Goal: Task Accomplishment & Management: Manage account settings

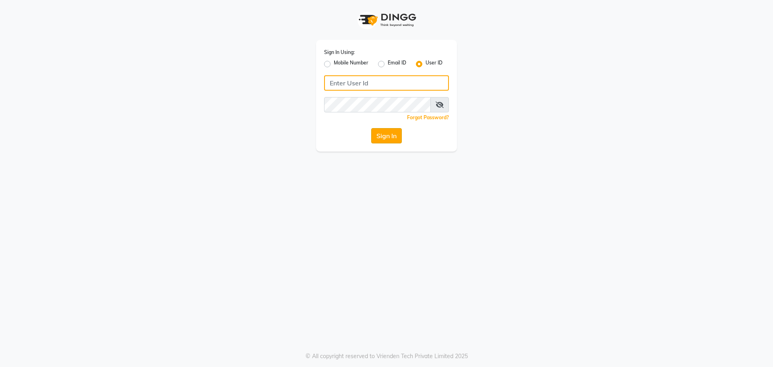
type input "e1787-20"
click at [390, 136] on button "Sign In" at bounding box center [386, 135] width 31 height 15
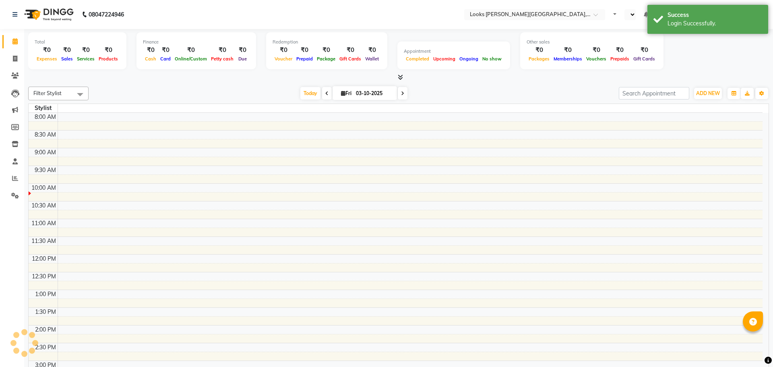
select select "en"
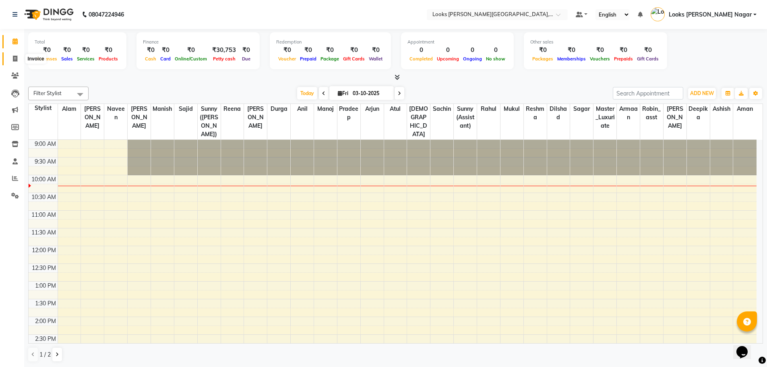
click at [13, 62] on span at bounding box center [15, 58] width 14 height 9
select select "service"
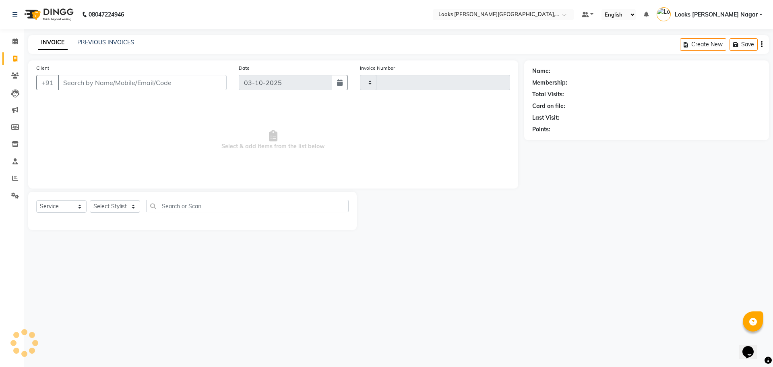
type input "4621"
select select "4327"
click at [190, 89] on input "Client" at bounding box center [142, 82] width 169 height 15
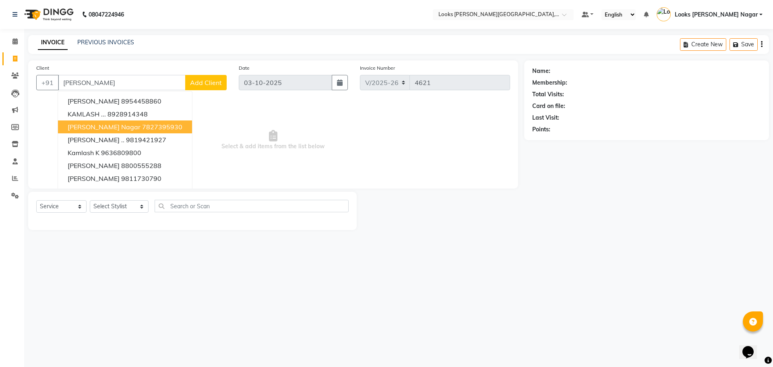
click at [96, 128] on span "[PERSON_NAME] Nagar" at bounding box center [104, 127] width 73 height 8
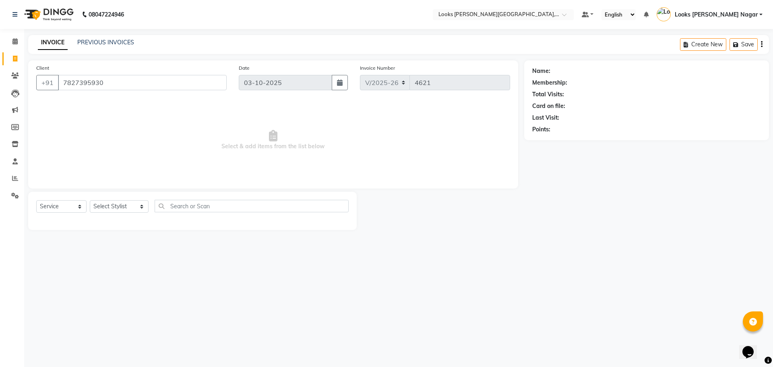
type input "7827395930"
click at [112, 209] on select "Select Stylist Alam Aman [PERSON_NAME] Armaan Ashish Atul Deepika [PERSON_NAME]…" at bounding box center [119, 206] width 59 height 12
select select "23526"
click at [90, 200] on select "Select Stylist Alam Aman [PERSON_NAME] Armaan Ashish Atul Deepika [PERSON_NAME]…" at bounding box center [119, 206] width 59 height 12
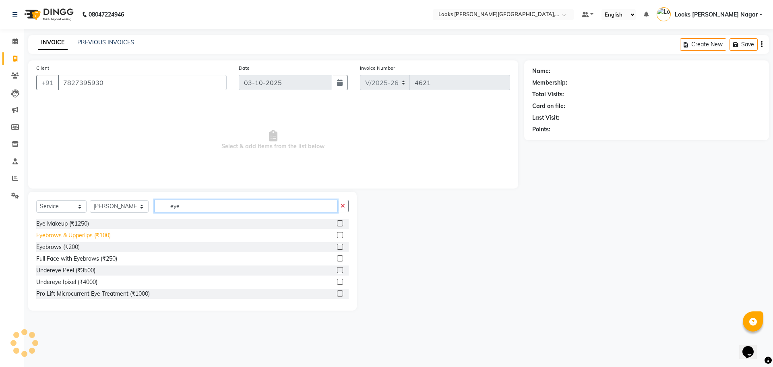
type input "eye"
click at [71, 235] on div "Eyebrows & Upperlips (₹100)" at bounding box center [73, 235] width 74 height 8
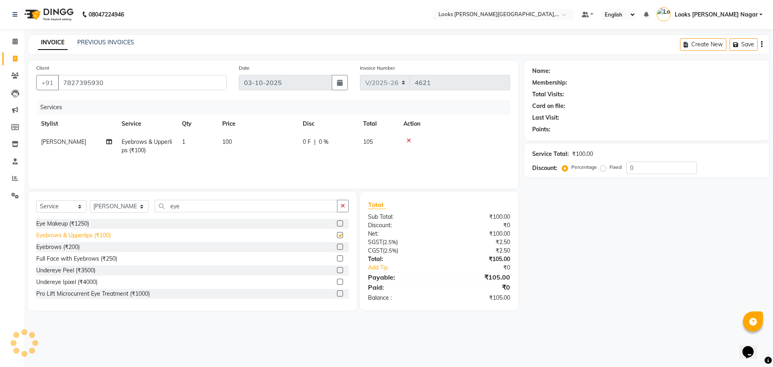
checkbox input "false"
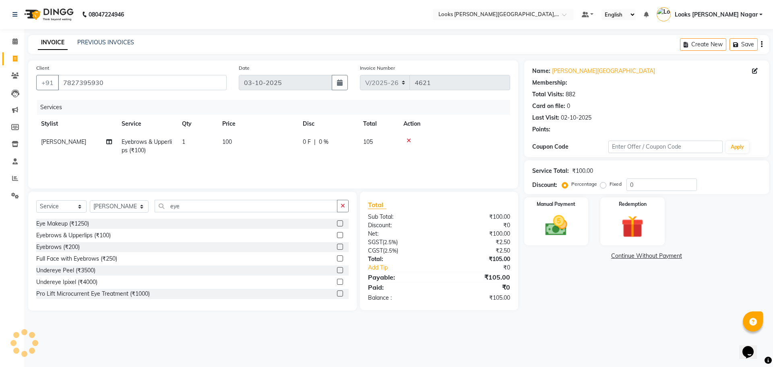
select select "1: Object"
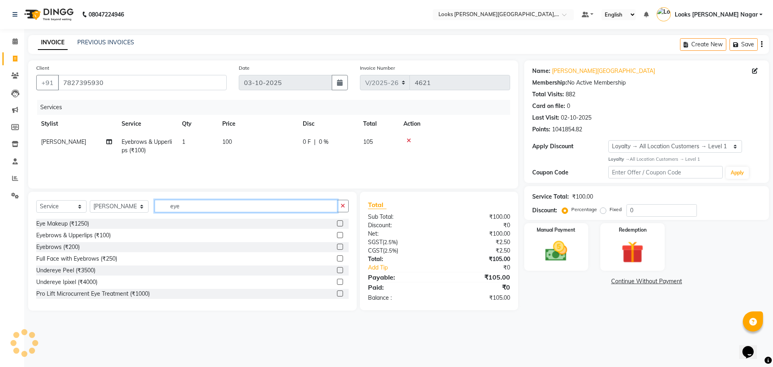
click at [175, 209] on input "eye" at bounding box center [246, 206] width 183 height 12
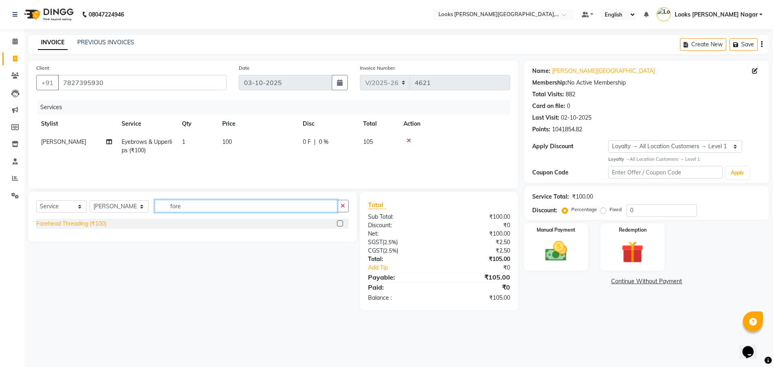
type input "fore"
click at [79, 222] on div "Forehead Threading (₹100)" at bounding box center [71, 223] width 70 height 8
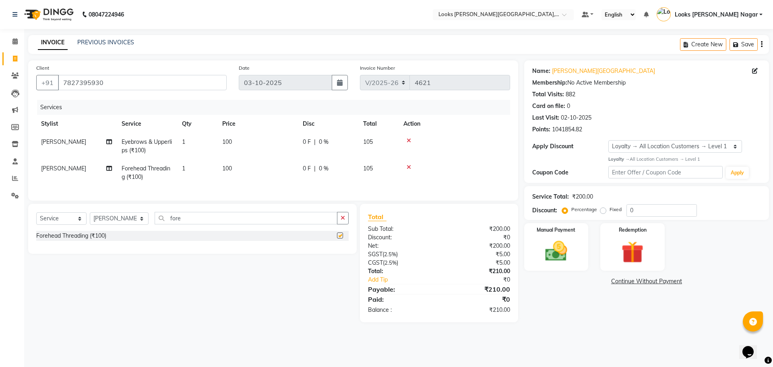
checkbox input "false"
click at [280, 146] on td "100" at bounding box center [257, 146] width 80 height 27
select select "23526"
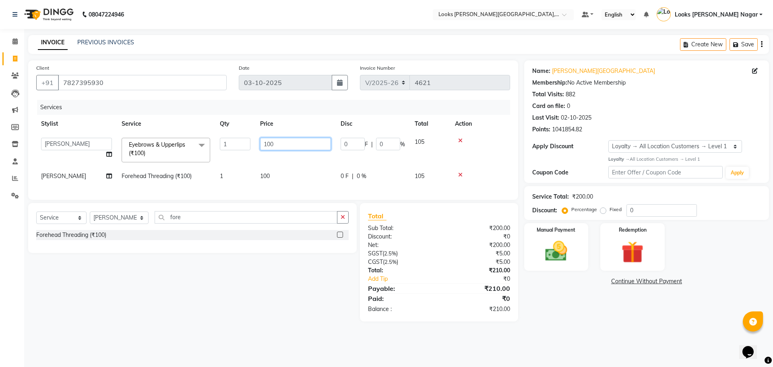
drag, startPoint x: 285, startPoint y: 146, endPoint x: 154, endPoint y: 151, distance: 131.3
click at [165, 149] on tr "Alam Aman [PERSON_NAME] Armaan Ashish Atul Deepika Deepu Dilshad Durga [PERSON_…" at bounding box center [273, 150] width 474 height 34
type input "152"
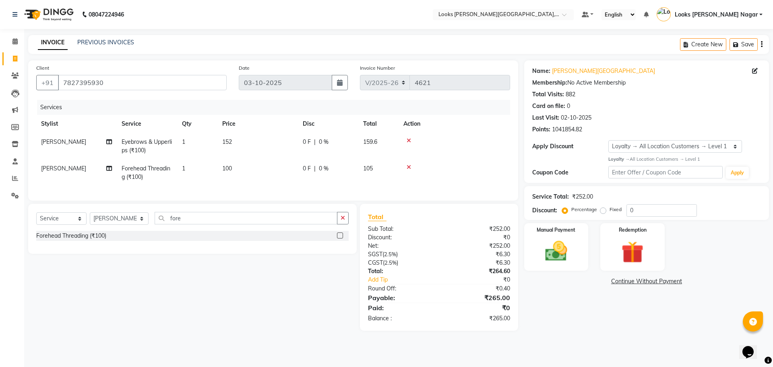
drag, startPoint x: 268, startPoint y: 180, endPoint x: 286, endPoint y: 171, distance: 20.0
click at [268, 179] on td "100" at bounding box center [257, 172] width 80 height 27
select select "23526"
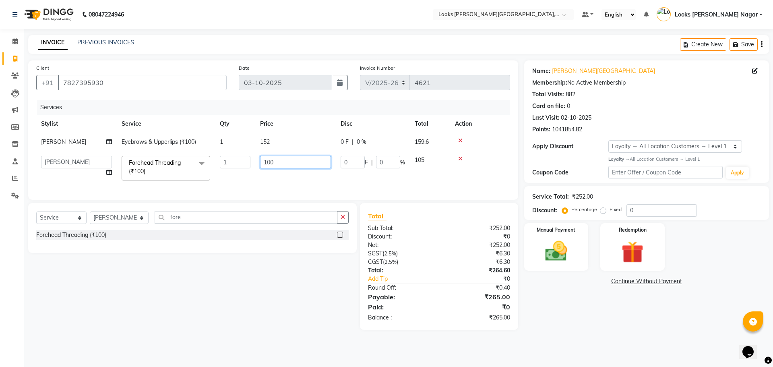
drag, startPoint x: 286, startPoint y: 160, endPoint x: 229, endPoint y: 169, distance: 57.0
click at [256, 163] on td "100" at bounding box center [295, 168] width 80 height 34
type input "76"
click at [567, 320] on div "Name: [PERSON_NAME] Nagar Membership: No Active Membership Total Visits: 882 Ca…" at bounding box center [649, 194] width 251 height 269
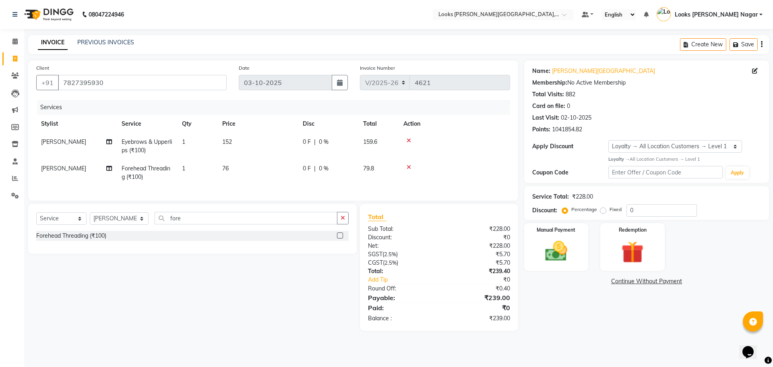
click at [561, 272] on div "Name: [PERSON_NAME] Nagar Membership: No Active Membership Total Visits: 882 Ca…" at bounding box center [649, 195] width 251 height 270
click at [301, 173] on td "0 F | 0 %" at bounding box center [328, 172] width 60 height 27
select select "23526"
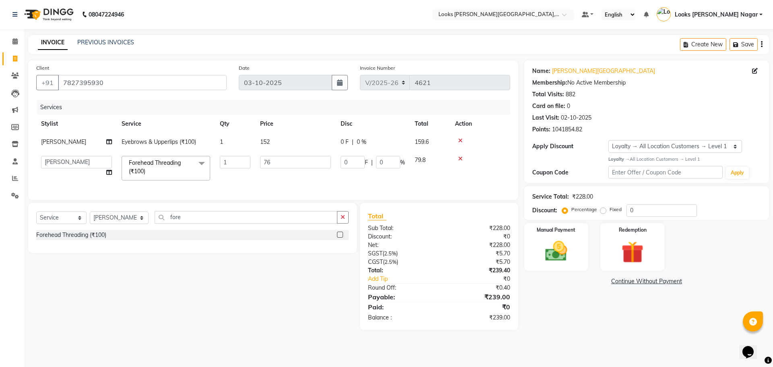
click at [301, 173] on td "76" at bounding box center [295, 168] width 80 height 34
click at [303, 163] on input "76" at bounding box center [295, 162] width 71 height 12
type input "77"
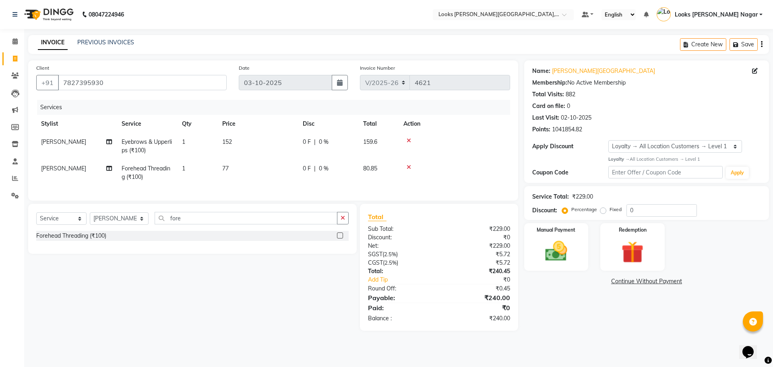
click at [466, 308] on div "Total Sub Total: ₹229.00 Discount: ₹0 Net: ₹229.00 SGST ( 2.5% ) ₹5.72 CGST ( 2…" at bounding box center [439, 267] width 142 height 111
click at [546, 257] on img at bounding box center [555, 251] width 37 height 27
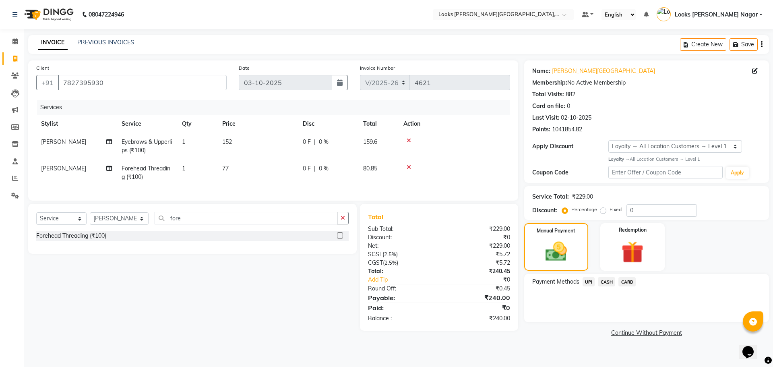
click at [592, 281] on span "UPI" at bounding box center [588, 281] width 12 height 9
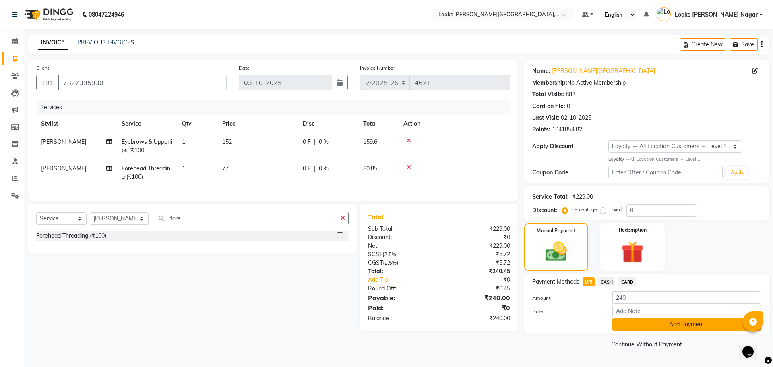
click at [633, 321] on button "Add Payment" at bounding box center [686, 324] width 148 height 12
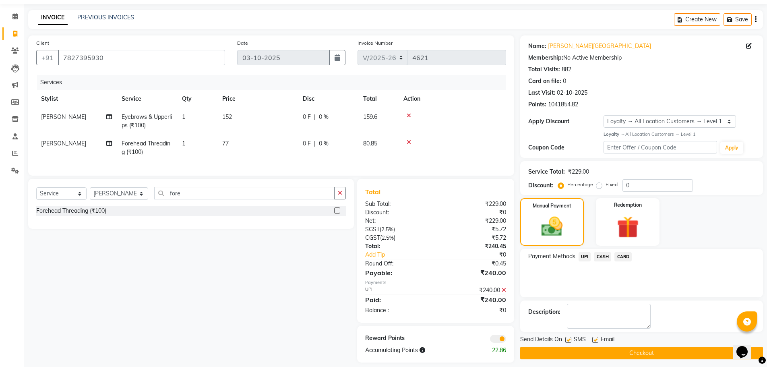
scroll to position [39, 0]
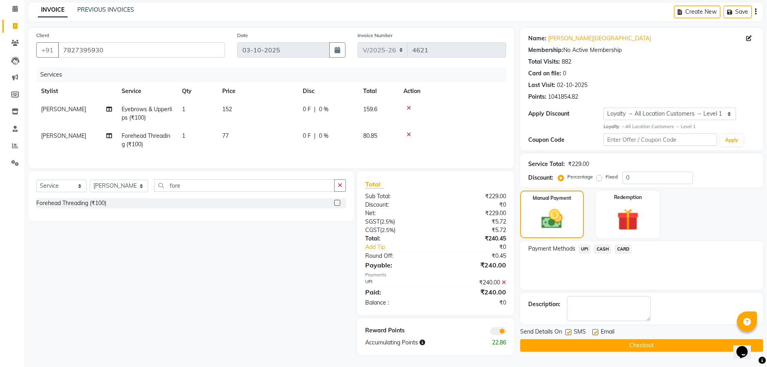
click at [566, 329] on label at bounding box center [568, 332] width 6 height 6
click at [566, 330] on input "checkbox" at bounding box center [567, 332] width 5 height 5
checkbox input "false"
click at [570, 339] on button "Checkout" at bounding box center [641, 345] width 243 height 12
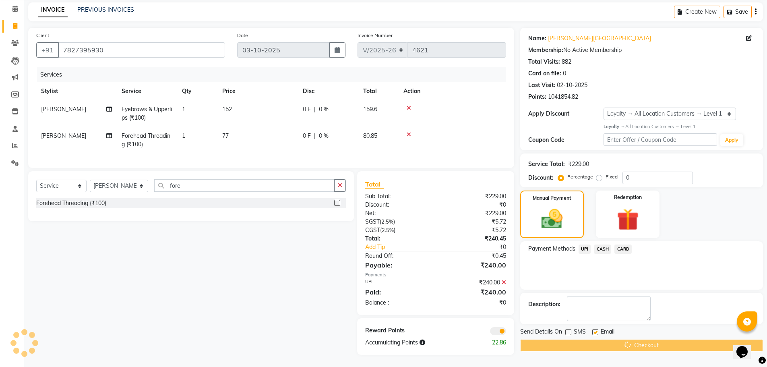
scroll to position [0, 0]
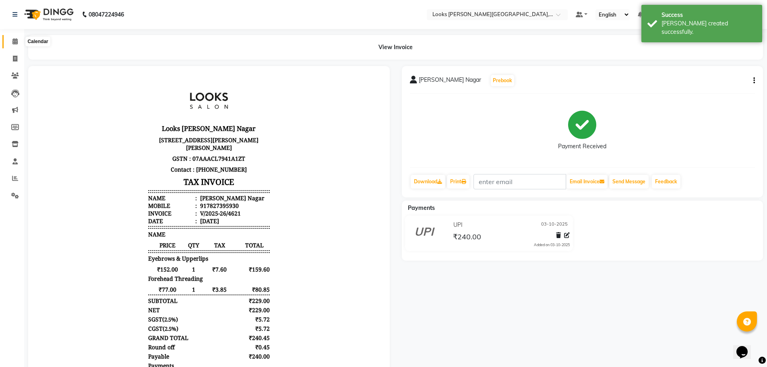
click at [14, 38] on icon at bounding box center [14, 41] width 5 height 6
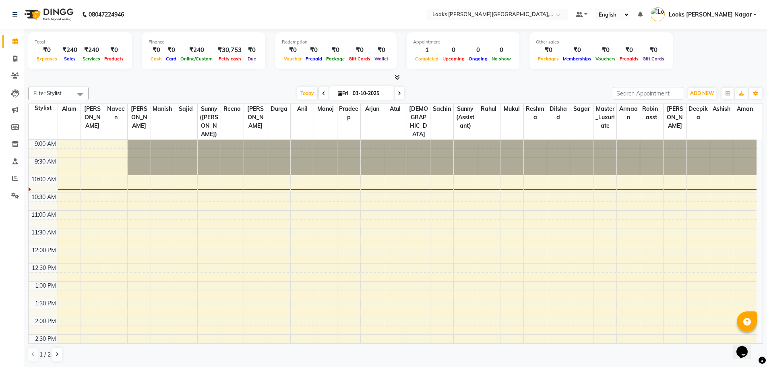
click at [757, 40] on div "Total ₹0 Expenses ₹240 Sales ₹240 Services ₹0 Products Finance ₹0 Cash ₹0 Card …" at bounding box center [395, 51] width 734 height 39
click at [722, 50] on div "Total ₹0 Expenses ₹240 Sales ₹240 Services ₹0 Products Finance ₹0 Cash ₹0 Card …" at bounding box center [395, 51] width 734 height 39
click at [19, 56] on span at bounding box center [15, 58] width 14 height 9
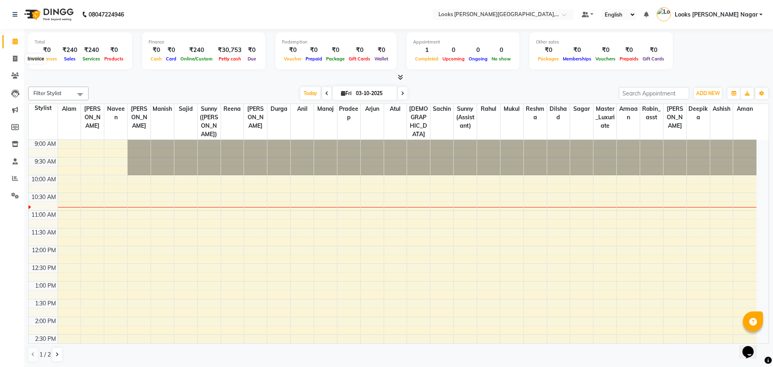
select select "4327"
select select "service"
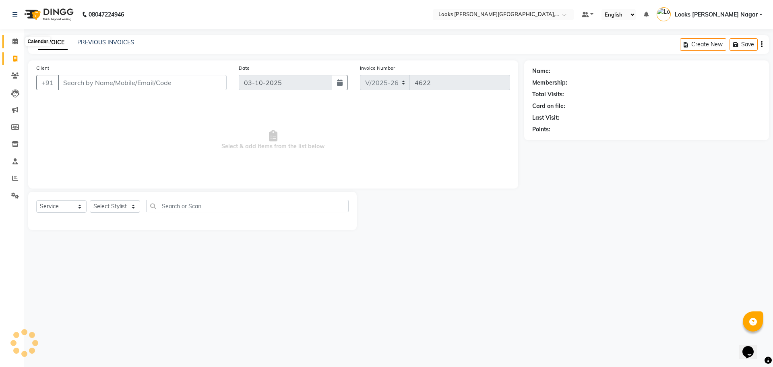
click at [12, 45] on span at bounding box center [15, 41] width 14 height 9
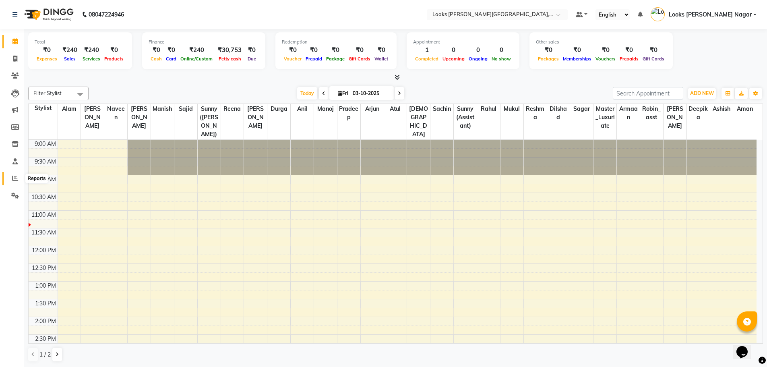
click at [14, 179] on icon at bounding box center [15, 178] width 6 height 6
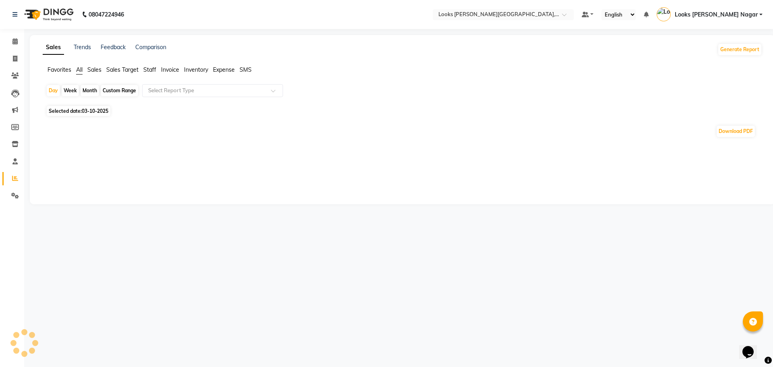
click at [152, 69] on span "Staff" at bounding box center [149, 69] width 13 height 7
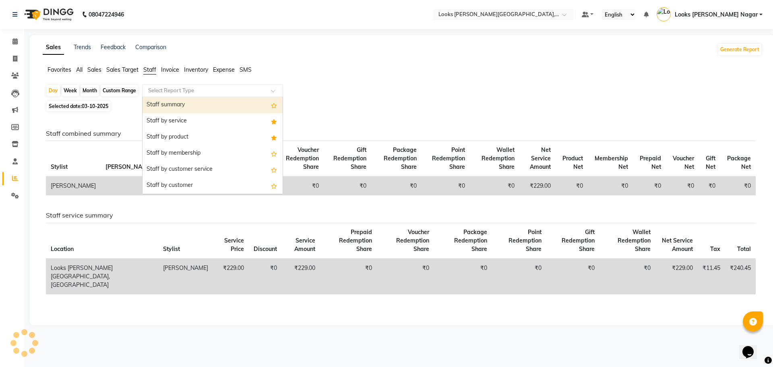
click at [169, 89] on input "text" at bounding box center [204, 91] width 116 height 8
click at [410, 86] on div "Day Week Month Custom Range Select Report Type Staff summary Staff by service S…" at bounding box center [399, 91] width 707 height 14
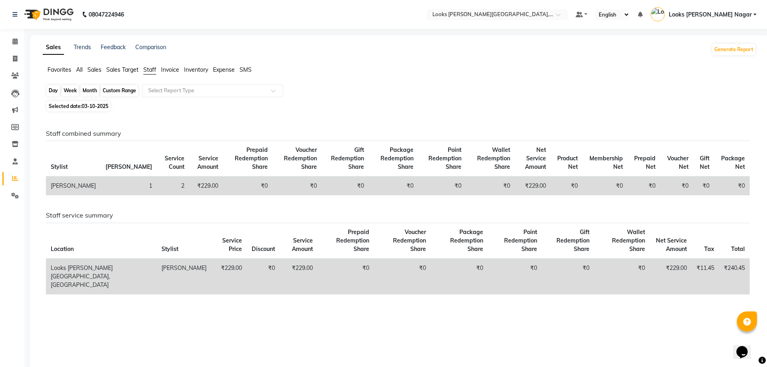
click at [51, 92] on div "Day" at bounding box center [53, 90] width 13 height 11
select select "10"
select select "2025"
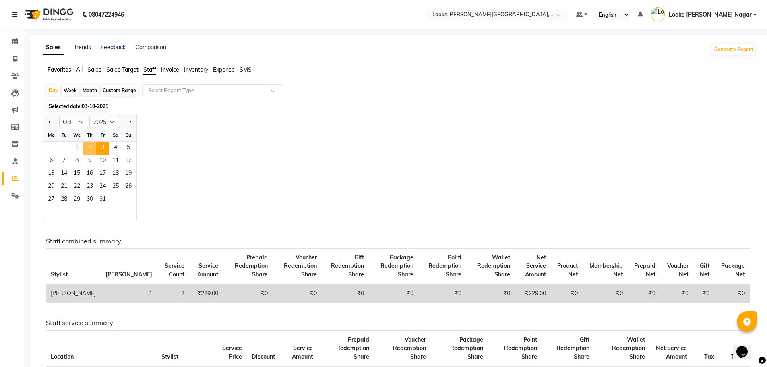
click at [93, 150] on span "2" at bounding box center [89, 148] width 13 height 13
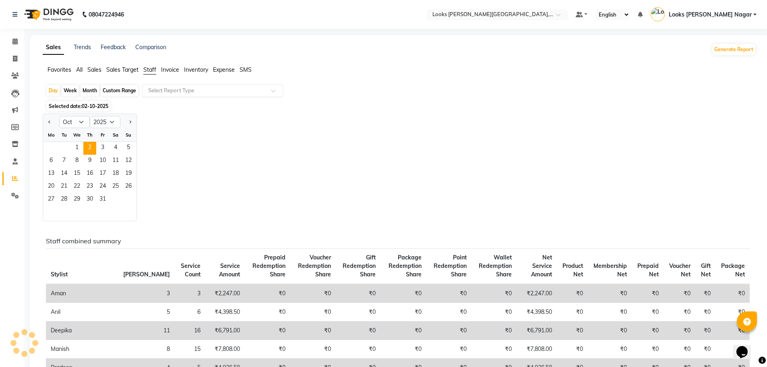
click at [168, 92] on input "text" at bounding box center [204, 91] width 116 height 8
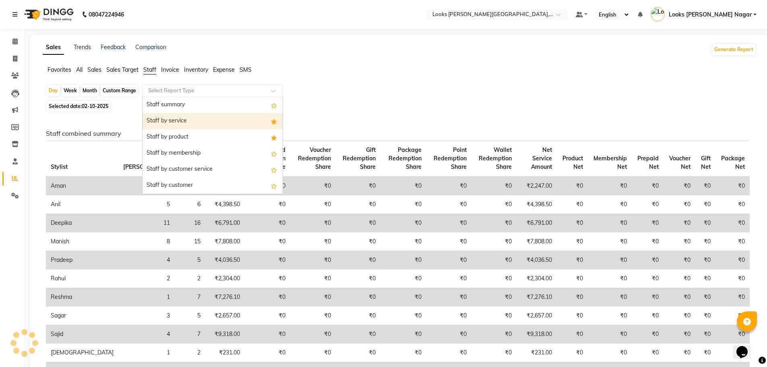
click at [216, 114] on div "Staff by service" at bounding box center [212, 121] width 140 height 16
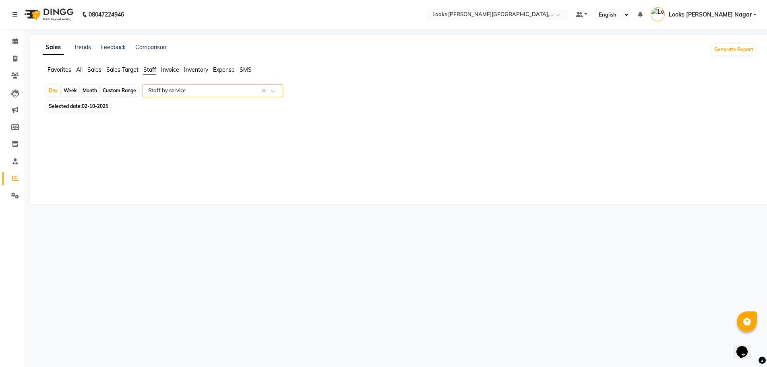
select select "full_report"
select select "csv"
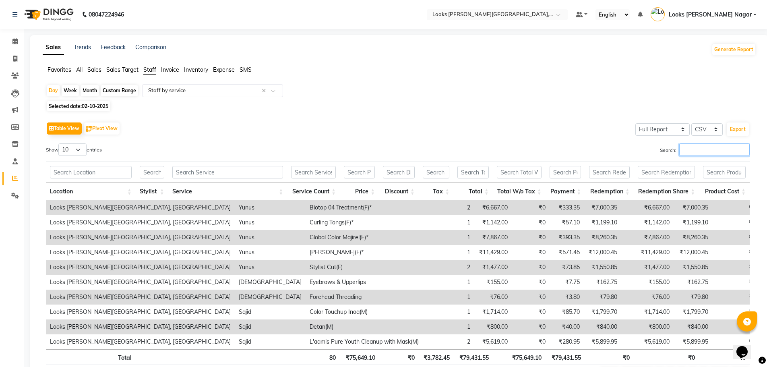
click at [698, 146] on input "Search:" at bounding box center [714, 149] width 70 height 12
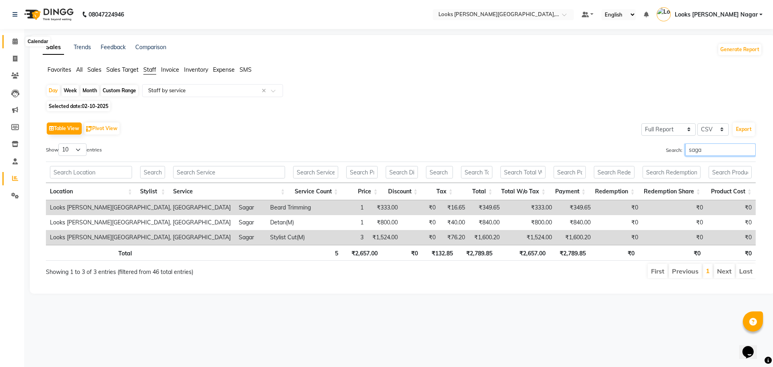
type input "saga"
click at [12, 45] on span at bounding box center [15, 41] width 14 height 9
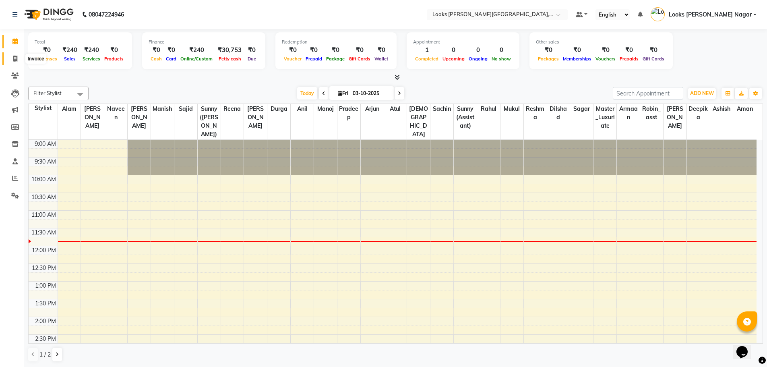
drag, startPoint x: 19, startPoint y: 55, endPoint x: 20, endPoint y: 59, distance: 4.3
click at [17, 55] on span at bounding box center [15, 58] width 14 height 9
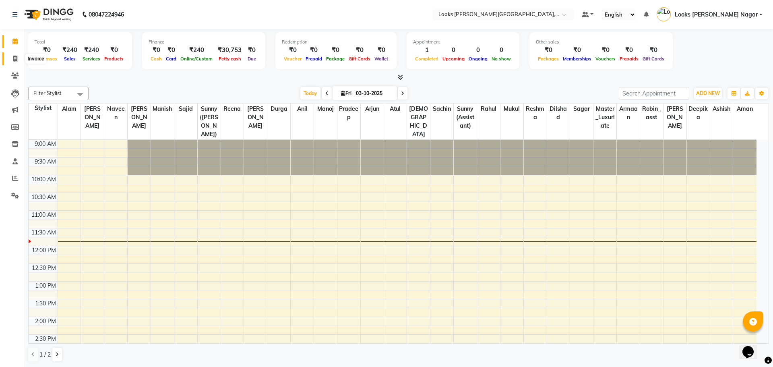
select select "service"
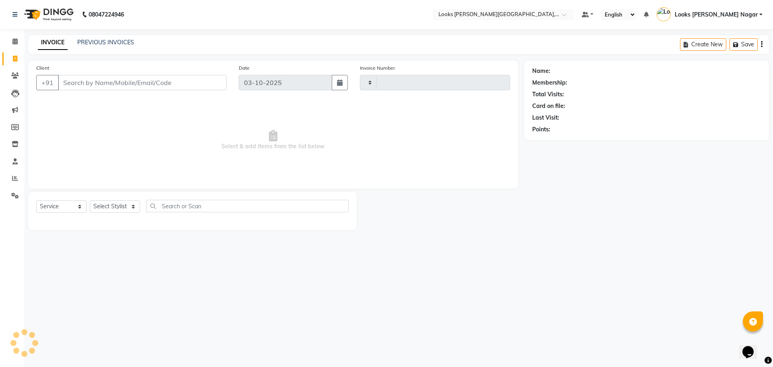
type input "4622"
select select "4327"
click at [207, 85] on input "Client" at bounding box center [142, 82] width 169 height 15
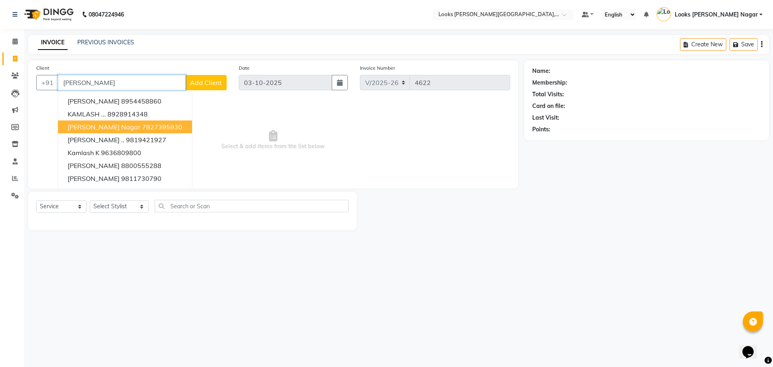
click at [142, 125] on ngb-highlight "7827395930" at bounding box center [162, 127] width 40 height 8
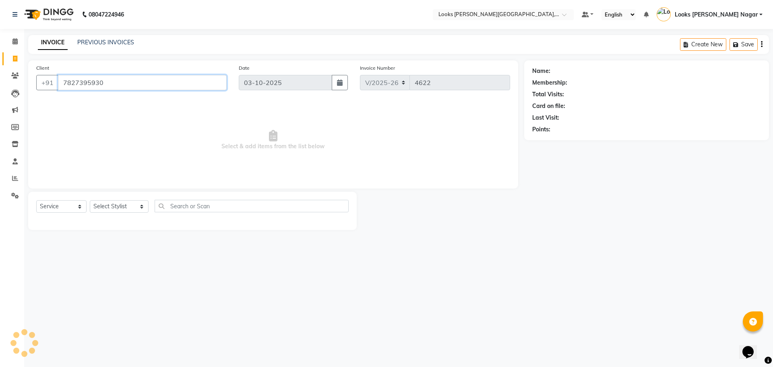
type input "7827395930"
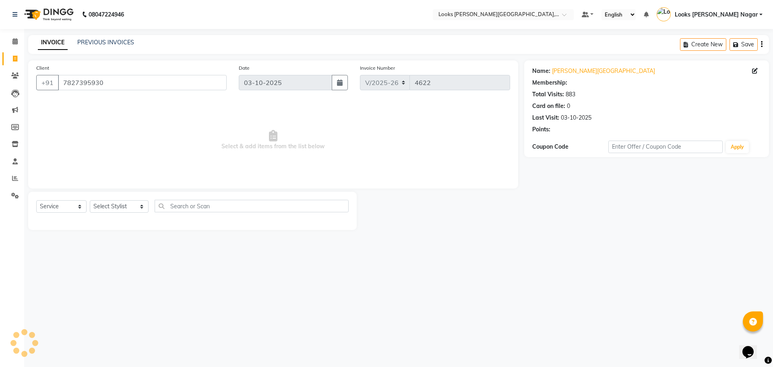
select select "1: Object"
click at [68, 206] on select "Select Service Product Membership Package Voucher Prepaid Gift Card" at bounding box center [61, 206] width 50 height 12
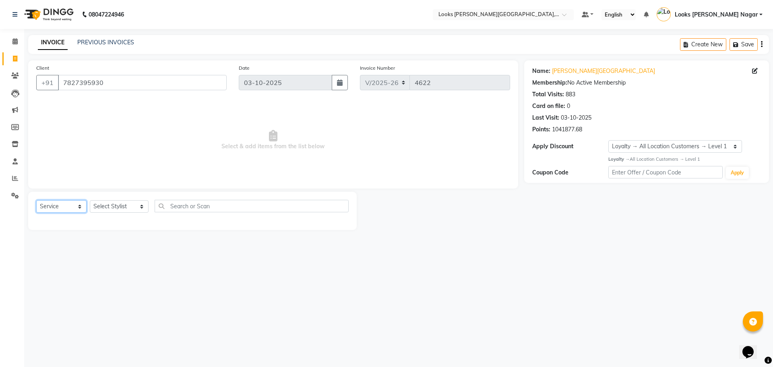
select select "product"
click at [36, 200] on select "Select Service Product Membership Package Voucher Prepaid Gift Card" at bounding box center [61, 206] width 50 height 12
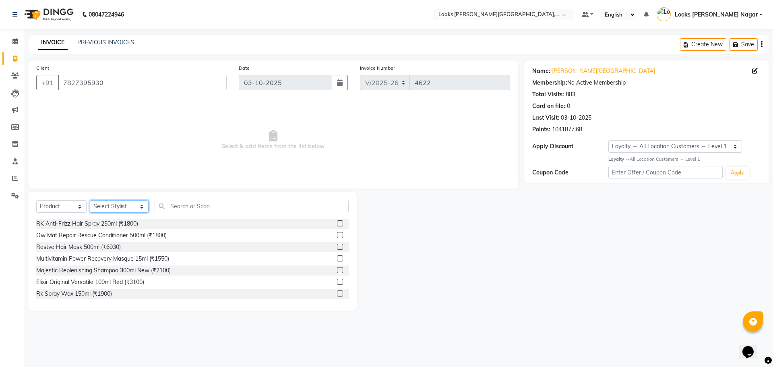
select select "23519"
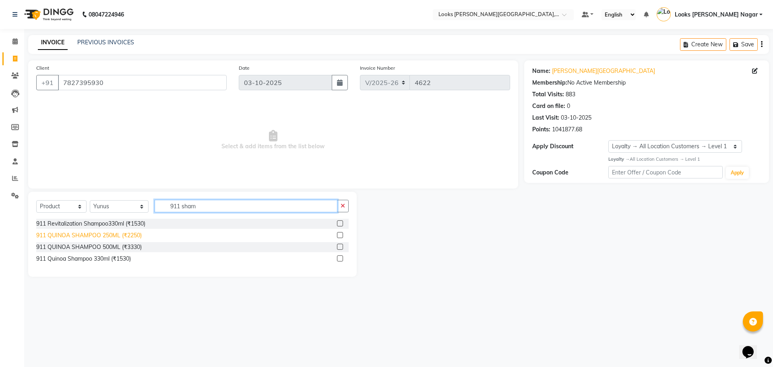
type input "911 sham"
click at [93, 237] on div "911 QUINOA SHAMPOO 250ML (₹2250)" at bounding box center [88, 235] width 105 height 8
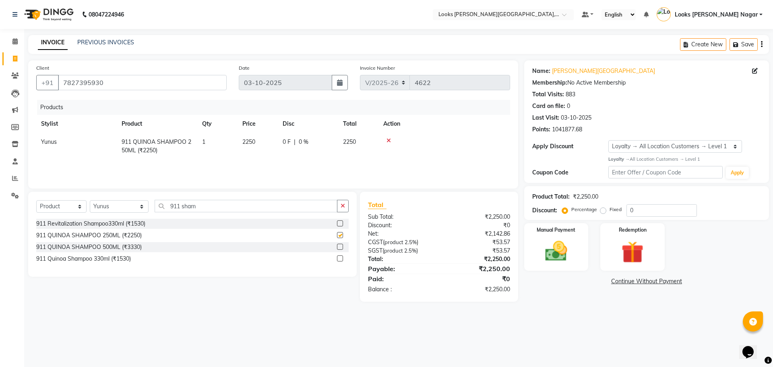
checkbox input "false"
click at [199, 208] on input "911 sham" at bounding box center [246, 206] width 183 height 12
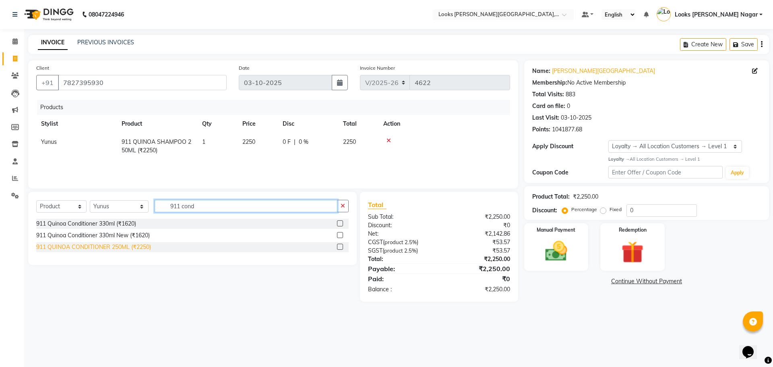
type input "911 cond"
click at [124, 249] on div "911 QUINOA CONDITIONER 250ML (₹2250)" at bounding box center [93, 247] width 115 height 8
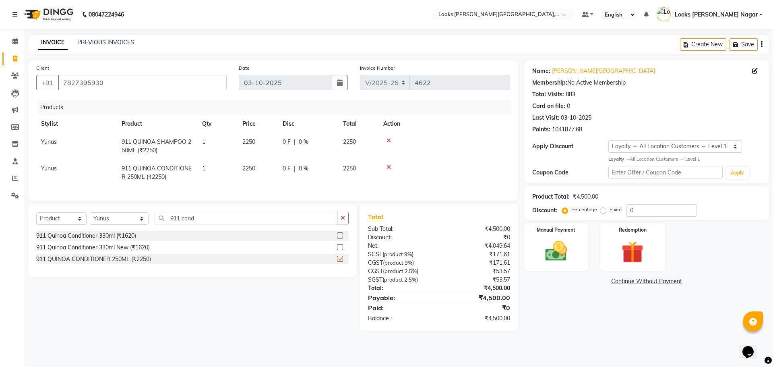
checkbox input "false"
click at [265, 144] on td "2250" at bounding box center [257, 146] width 40 height 27
select select "23519"
drag, startPoint x: 266, startPoint y: 143, endPoint x: 232, endPoint y: 148, distance: 34.5
click at [233, 148] on tr "[PERSON_NAME] [PERSON_NAME] Armaan Ashish Atul Deepika [PERSON_NAME] Durga [PER…" at bounding box center [273, 146] width 474 height 27
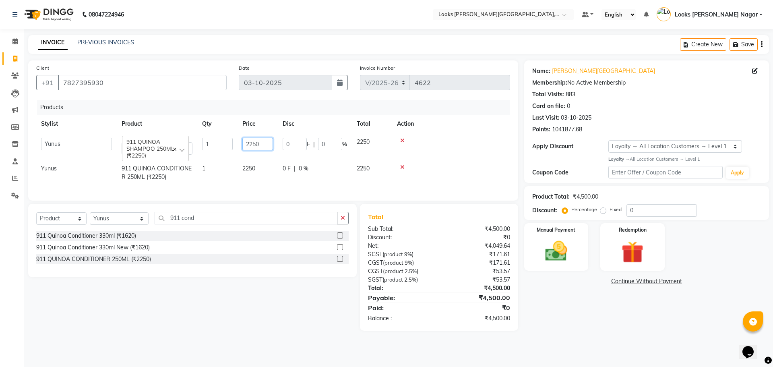
click at [261, 140] on input "2250" at bounding box center [257, 144] width 31 height 12
type input "2070"
click at [245, 171] on span "2250" at bounding box center [248, 168] width 13 height 7
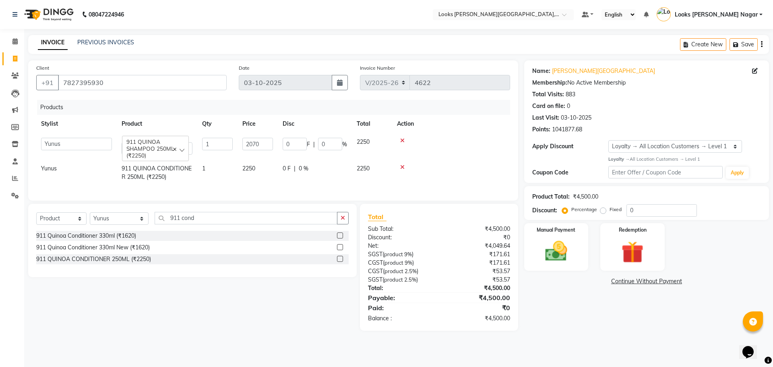
select select "23519"
click at [601, 321] on div "Name: [PERSON_NAME] Nagar Membership: No Active Membership Total Visits: 883 Ca…" at bounding box center [649, 195] width 251 height 270
click at [67, 225] on select "Select Service Product Membership Package Voucher Prepaid Gift Card" at bounding box center [61, 218] width 50 height 12
select select "service"
click at [36, 218] on select "Select Service Product Membership Package Voucher Prepaid Gift Card" at bounding box center [61, 218] width 50 height 12
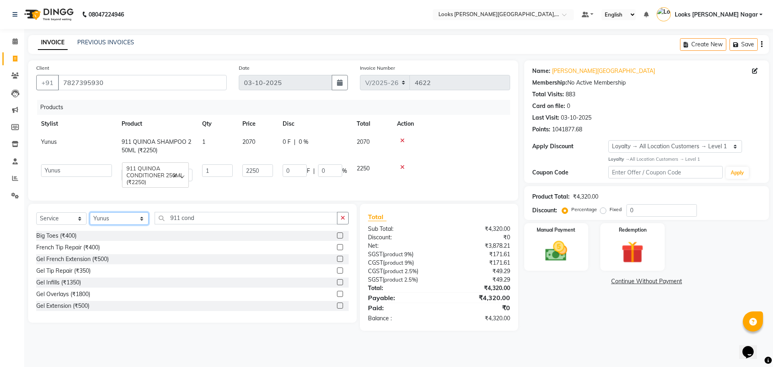
select select "69141"
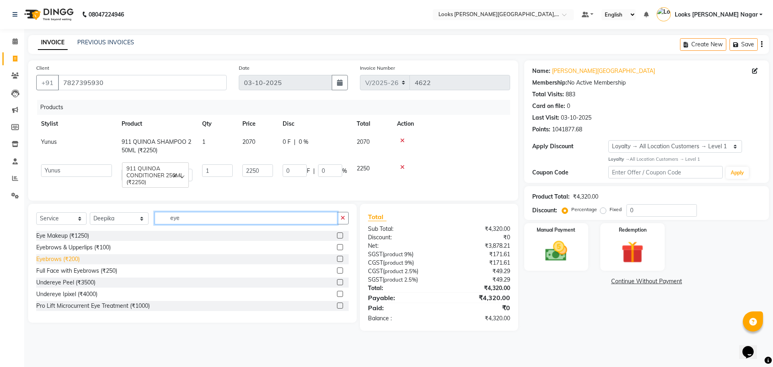
type input "eye"
click at [61, 262] on div "Eyebrows (₹200)" at bounding box center [57, 259] width 43 height 8
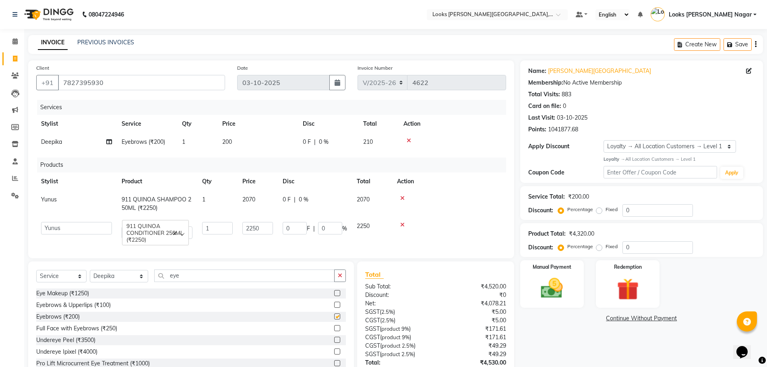
checkbox input "false"
click at [253, 151] on div "Services Stylist Service Qty Price Disc Total Action Deepika Eyebrows (₹200) 1 …" at bounding box center [271, 175] width 470 height 150
click at [303, 145] on td "0 F | 0 %" at bounding box center [328, 142] width 60 height 18
select select "69141"
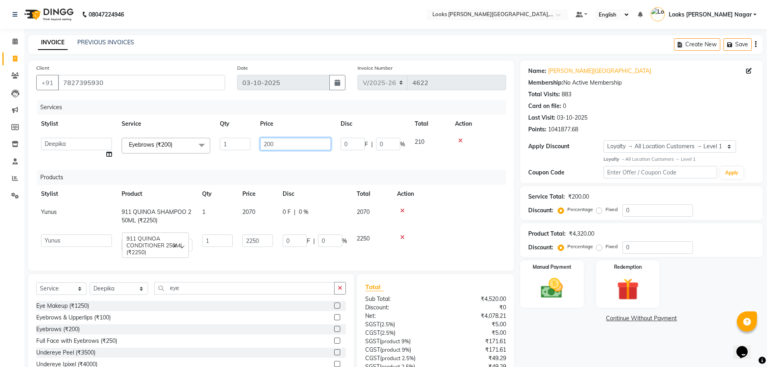
click at [294, 143] on input "200" at bounding box center [295, 144] width 71 height 12
type input "76"
click at [597, 350] on div "Name: [PERSON_NAME] Nagar Membership: No Active Membership Total Visits: 883 Ca…" at bounding box center [644, 242] width 249 height 365
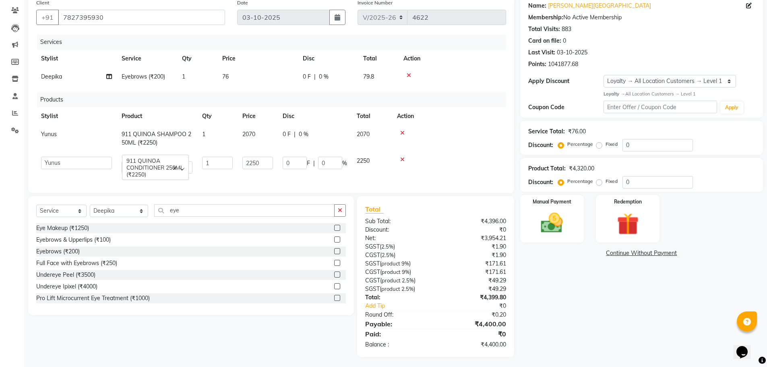
scroll to position [73, 0]
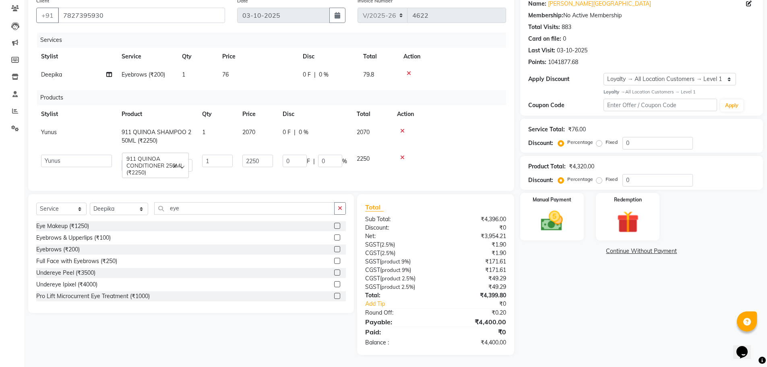
click at [551, 316] on div "Name: [PERSON_NAME] Nagar Membership: No Active Membership Total Visits: 883 Ca…" at bounding box center [644, 173] width 249 height 361
click at [401, 128] on icon at bounding box center [402, 131] width 4 height 6
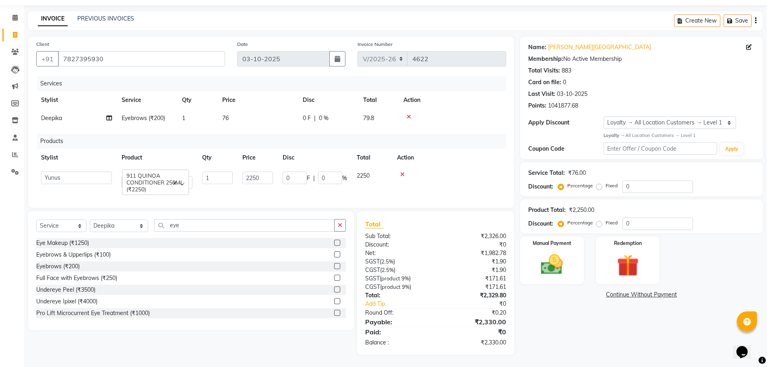
click at [556, 333] on div "Name: [PERSON_NAME] Nagar Membership: No Active Membership Total Visits: 883 Ca…" at bounding box center [644, 196] width 249 height 318
click at [566, 253] on img at bounding box center [551, 264] width 37 height 26
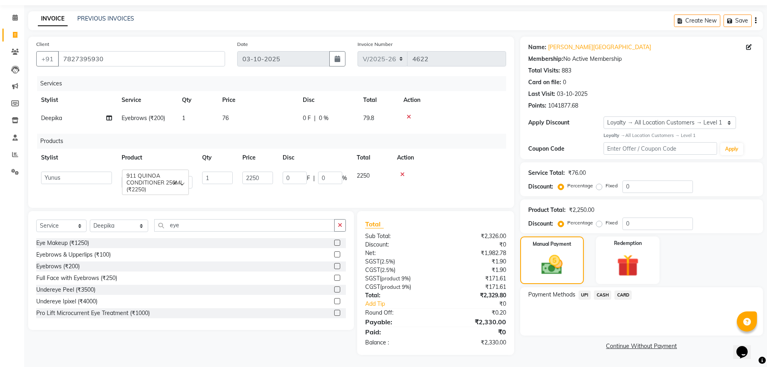
click at [599, 290] on span "CASH" at bounding box center [602, 294] width 17 height 9
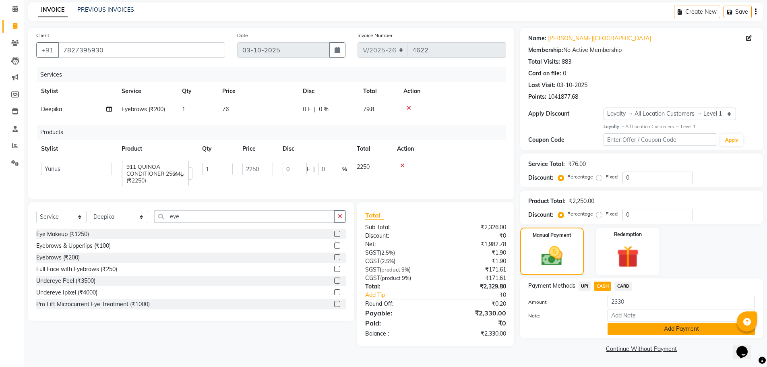
click at [621, 328] on button "Add Payment" at bounding box center [680, 328] width 147 height 12
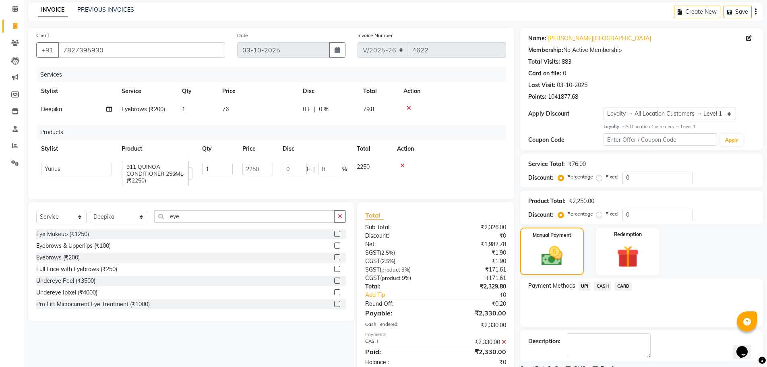
scroll to position [98, 0]
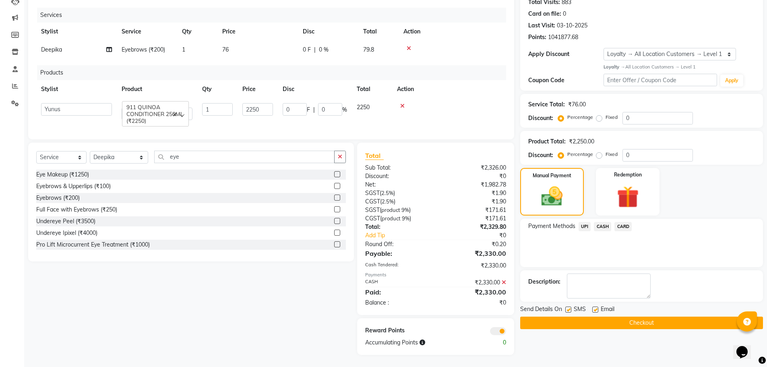
click at [567, 306] on label at bounding box center [568, 309] width 6 height 6
click at [567, 307] on input "checkbox" at bounding box center [567, 309] width 5 height 5
checkbox input "false"
click at [659, 323] on div "Name: [PERSON_NAME] Nagar Membership: No Active Membership Total Visits: 883 Ca…" at bounding box center [644, 161] width 249 height 386
click at [580, 318] on button "Checkout" at bounding box center [641, 322] width 243 height 12
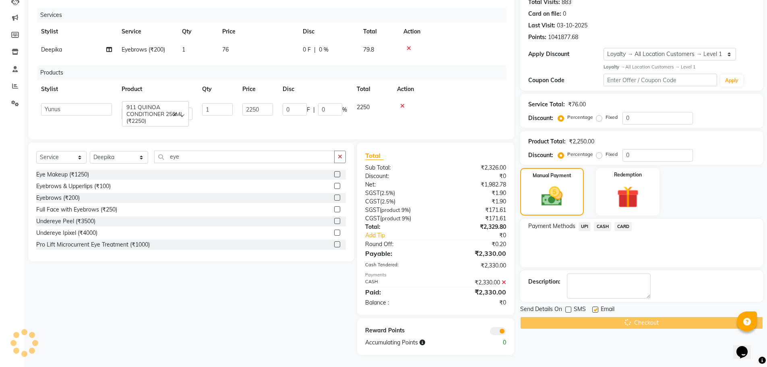
scroll to position [0, 0]
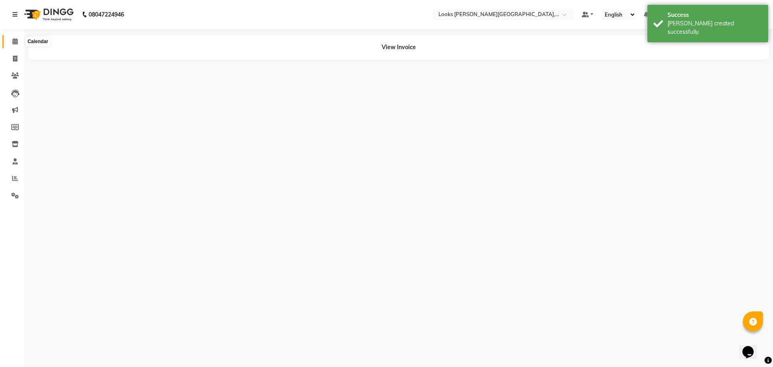
drag, startPoint x: 14, startPoint y: 42, endPoint x: 26, endPoint y: 46, distance: 12.7
click at [14, 42] on icon at bounding box center [14, 41] width 5 height 6
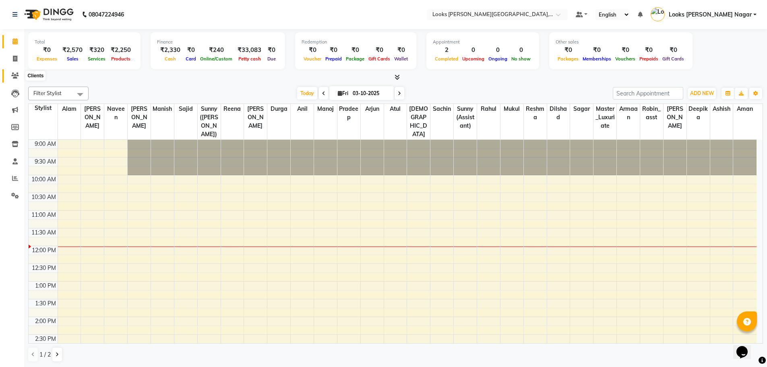
click at [14, 73] on icon at bounding box center [15, 75] width 8 height 6
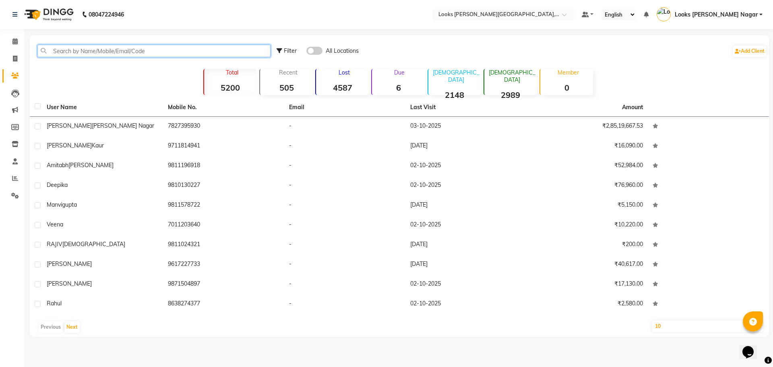
click at [213, 49] on input "text" at bounding box center [153, 51] width 233 height 12
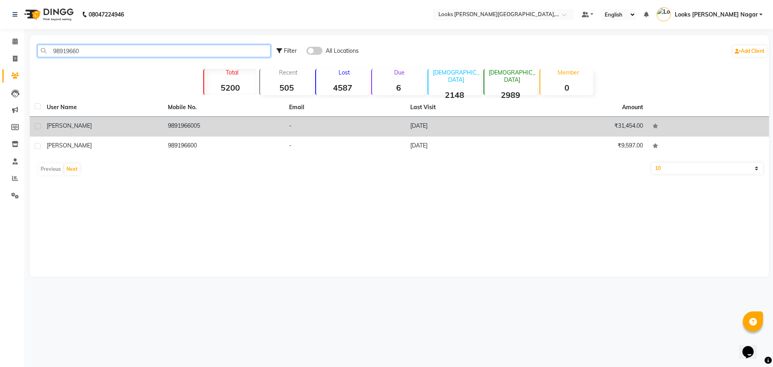
type input "98919660"
click at [198, 129] on td "9891966005" at bounding box center [223, 127] width 121 height 20
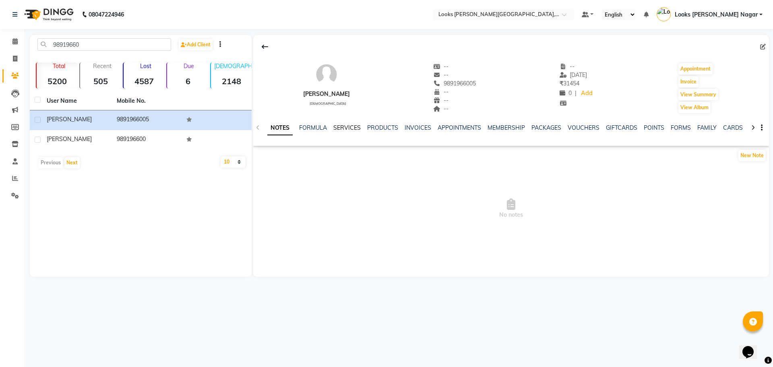
click at [346, 125] on link "SERVICES" at bounding box center [346, 127] width 27 height 7
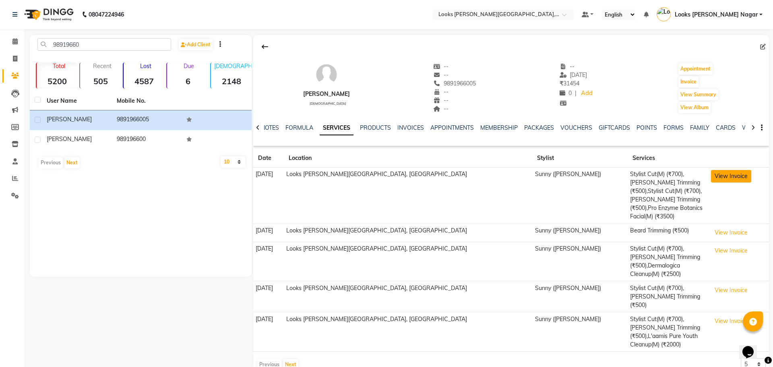
click at [711, 175] on button "View Invoice" at bounding box center [731, 176] width 40 height 12
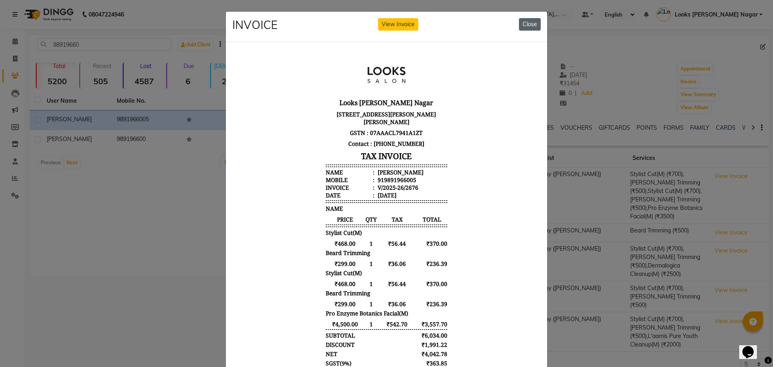
click at [526, 25] on button "Close" at bounding box center [530, 24] width 22 height 12
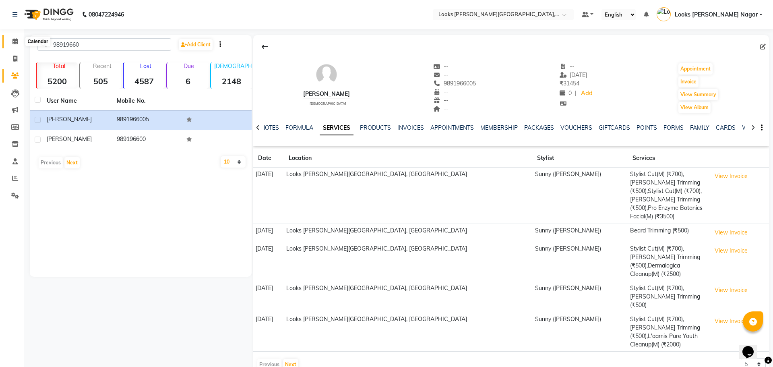
click at [12, 41] on icon at bounding box center [14, 41] width 5 height 6
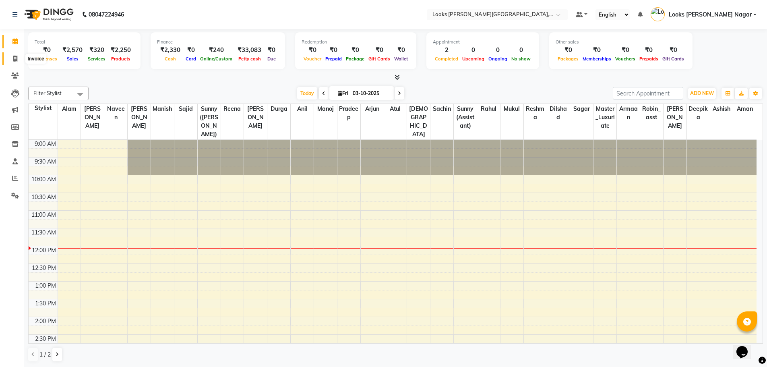
click at [14, 58] on icon at bounding box center [15, 59] width 4 height 6
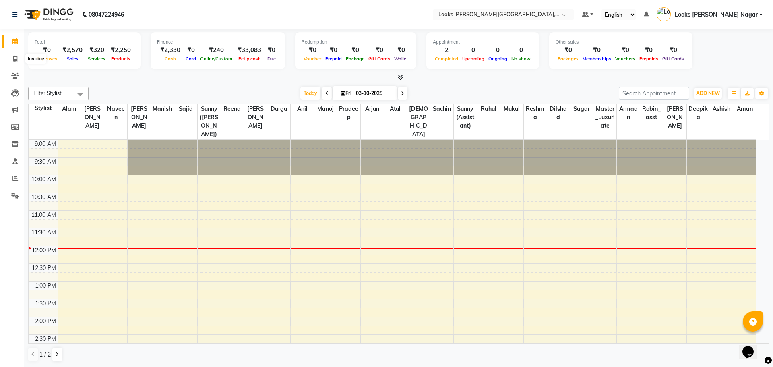
select select "service"
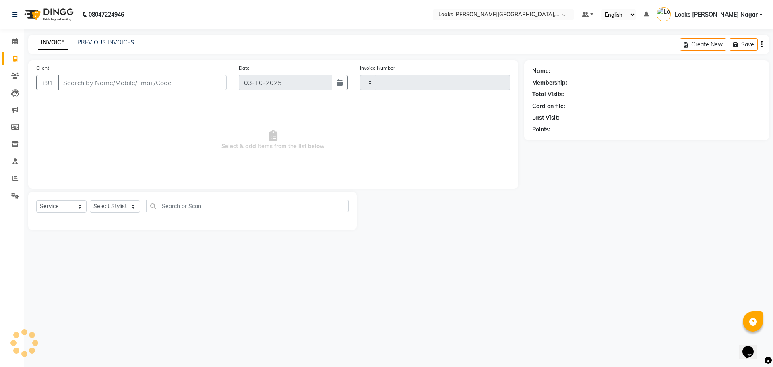
type input "4623"
select select "4327"
click at [215, 84] on input "Client" at bounding box center [142, 82] width 169 height 15
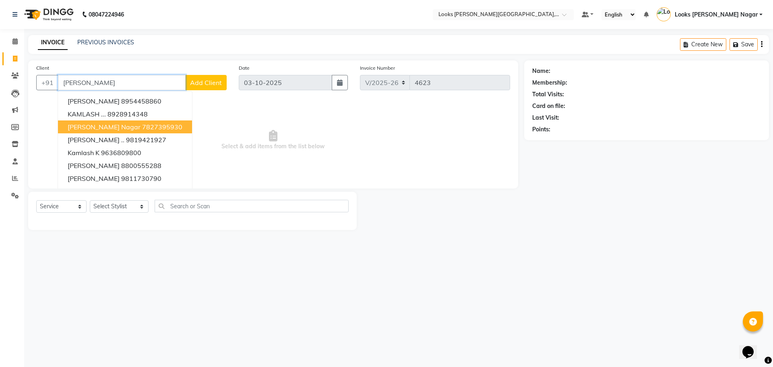
click at [108, 125] on span "[PERSON_NAME] Nagar" at bounding box center [104, 127] width 73 height 8
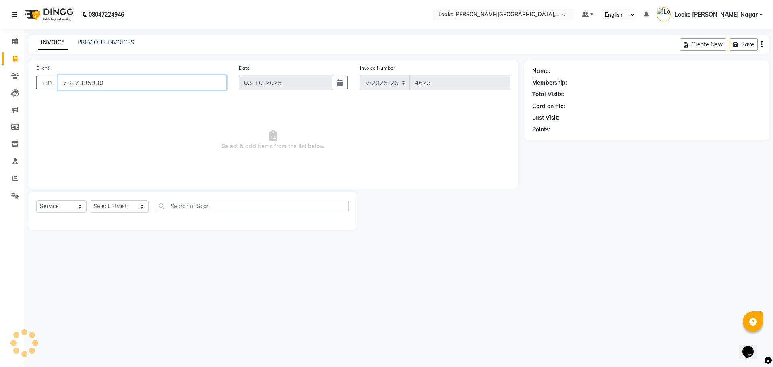
type input "7827395930"
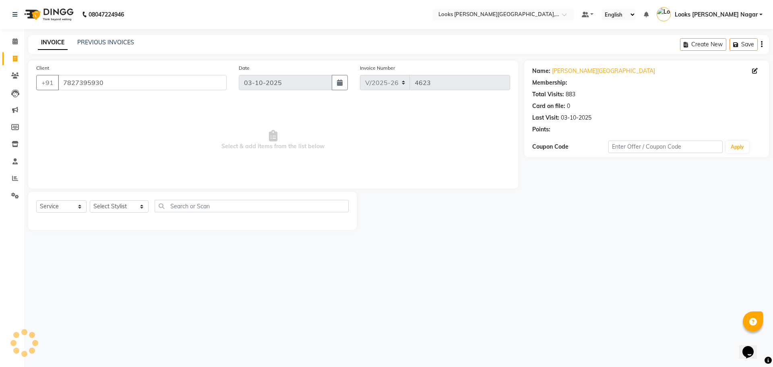
click at [114, 200] on div "Select Service Product Membership Package Voucher Prepaid Gift Card Select Styl…" at bounding box center [192, 209] width 312 height 19
select select "1: Object"
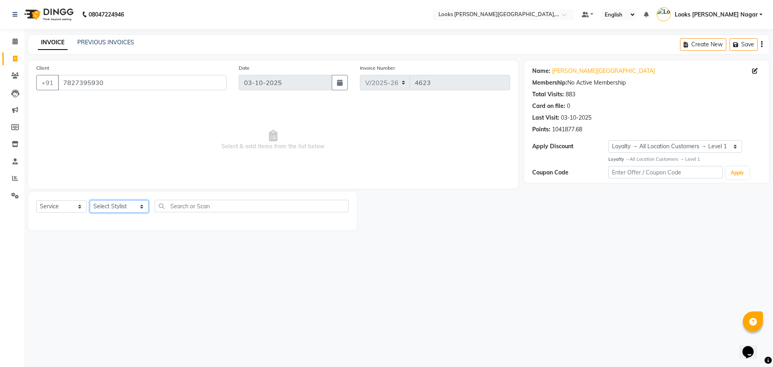
click at [106, 204] on select "Select Stylist Alam Aman [PERSON_NAME] Armaan Ashish Atul Deepika [PERSON_NAME]…" at bounding box center [119, 206] width 59 height 12
select select "23522"
click at [90, 200] on select "Select Stylist Alam Aman [PERSON_NAME] Armaan Ashish Atul Deepika [PERSON_NAME]…" at bounding box center [119, 206] width 59 height 12
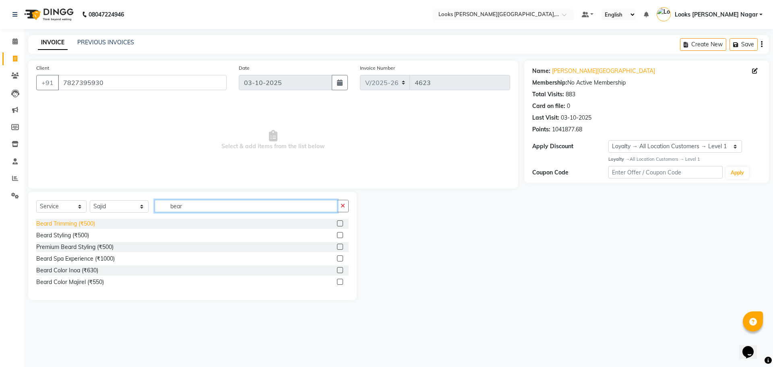
type input "bear"
click at [82, 219] on div "Beard Trimming (₹500)" at bounding box center [65, 223] width 59 height 8
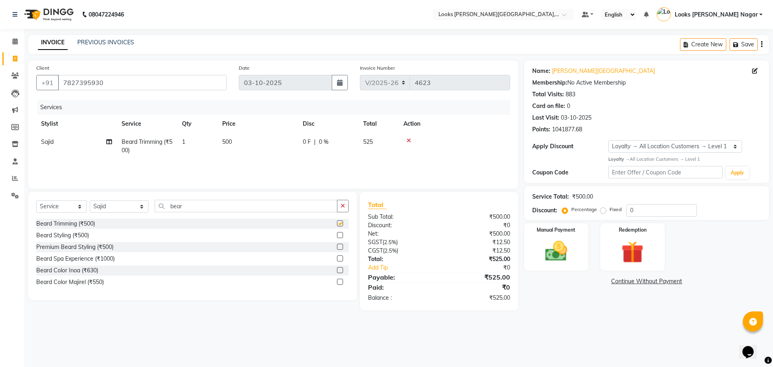
checkbox input "false"
click at [268, 149] on td "500" at bounding box center [257, 146] width 80 height 27
select select "23522"
drag, startPoint x: 298, startPoint y: 146, endPoint x: 177, endPoint y: 185, distance: 126.5
click at [232, 163] on div "Services Stylist Service Qty Price Disc Total Action Alam Aman [PERSON_NAME] Ar…" at bounding box center [273, 140] width 474 height 80
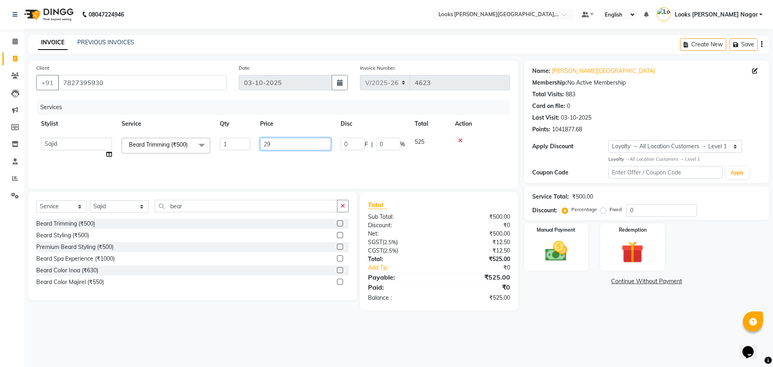
type input "297"
click at [584, 313] on main "INVOICE PREVIOUS INVOICES Create New Save Client [PHONE_NUMBER] Date [DATE] Inv…" at bounding box center [398, 178] width 749 height 287
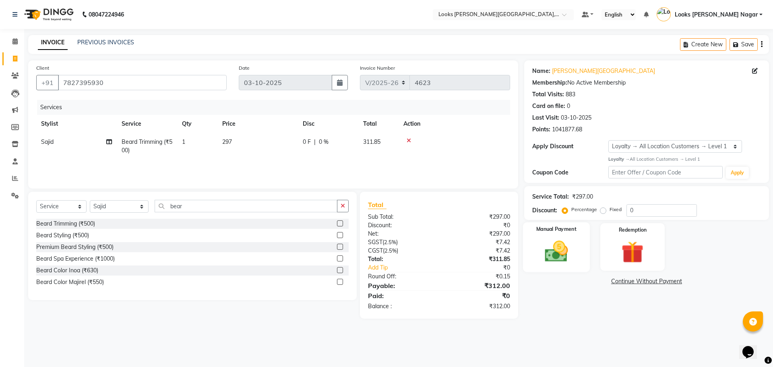
click at [565, 258] on img at bounding box center [555, 251] width 37 height 27
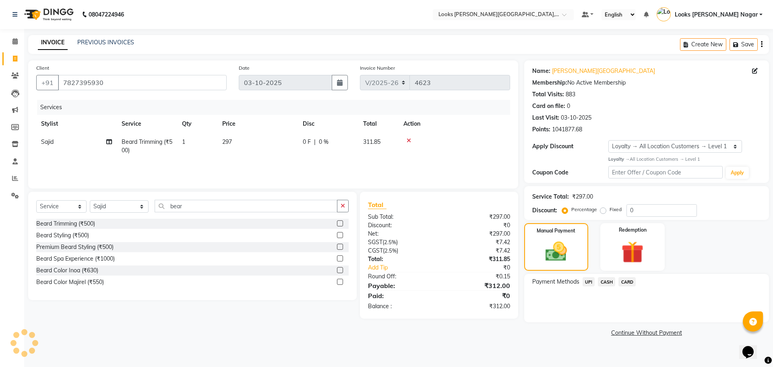
click at [303, 146] on td "0 F | 0 %" at bounding box center [328, 146] width 60 height 27
select select "23522"
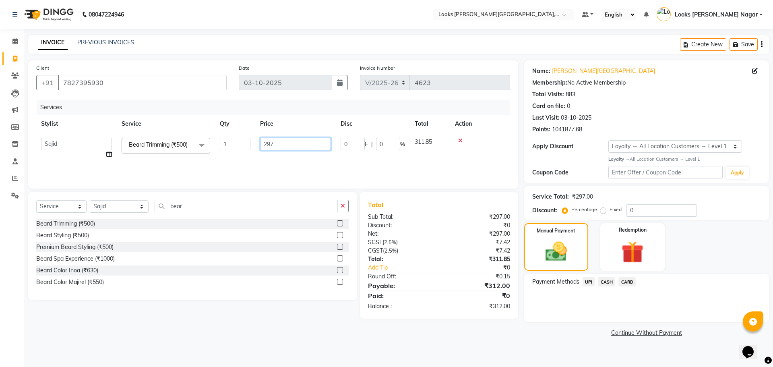
click at [303, 145] on input "297" at bounding box center [295, 144] width 71 height 12
type input "333"
click at [596, 332] on link "Continue Without Payment" at bounding box center [646, 332] width 241 height 8
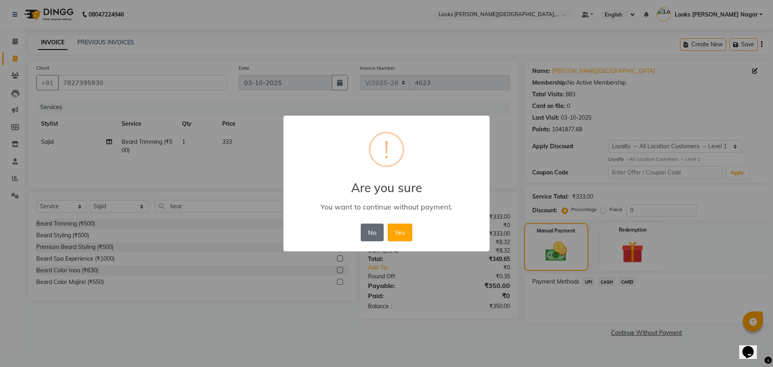
click at [383, 238] on button "No" at bounding box center [372, 232] width 23 height 18
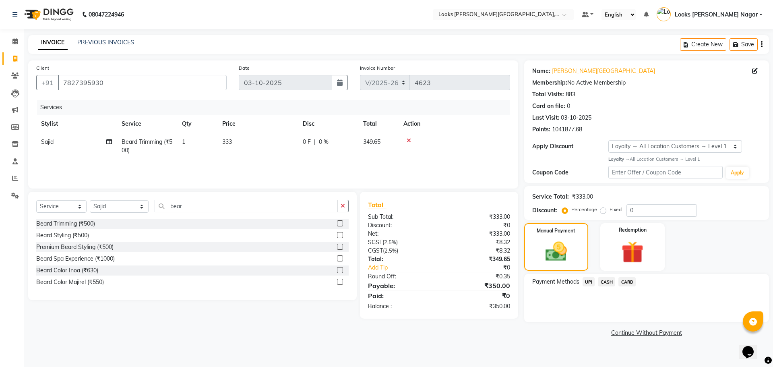
click at [600, 279] on span "CASH" at bounding box center [606, 281] width 17 height 9
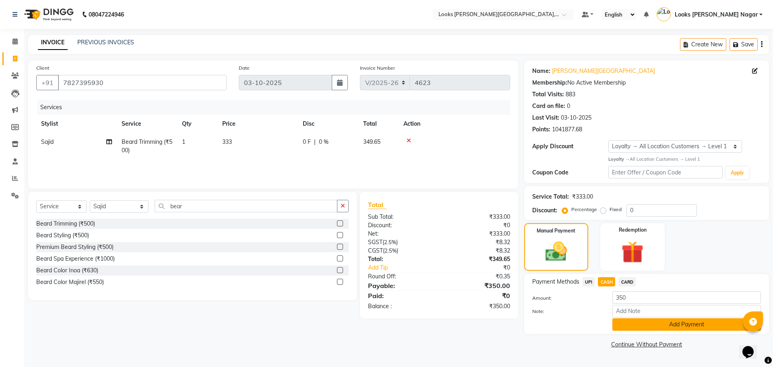
click at [623, 320] on button "Add Payment" at bounding box center [686, 324] width 148 height 12
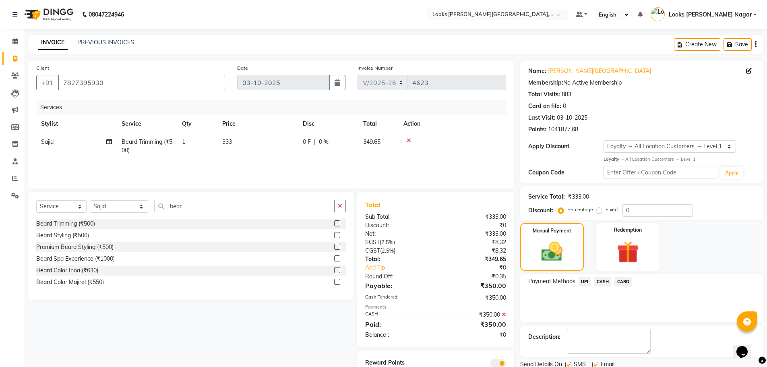
scroll to position [32, 0]
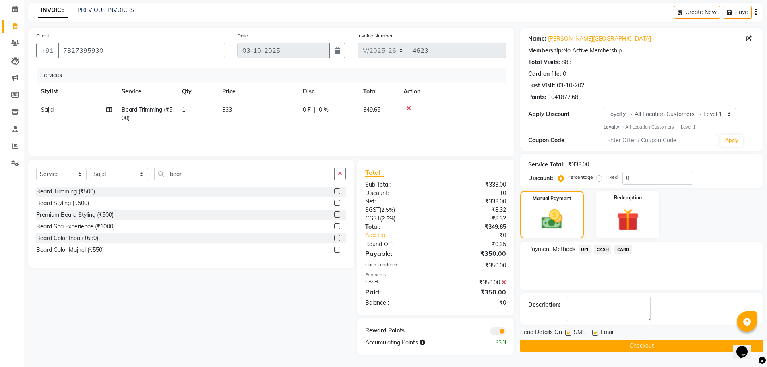
click at [566, 332] on label at bounding box center [568, 332] width 6 height 6
click at [566, 332] on input "checkbox" at bounding box center [567, 332] width 5 height 5
checkbox input "false"
click at [572, 344] on button "Checkout" at bounding box center [641, 345] width 243 height 12
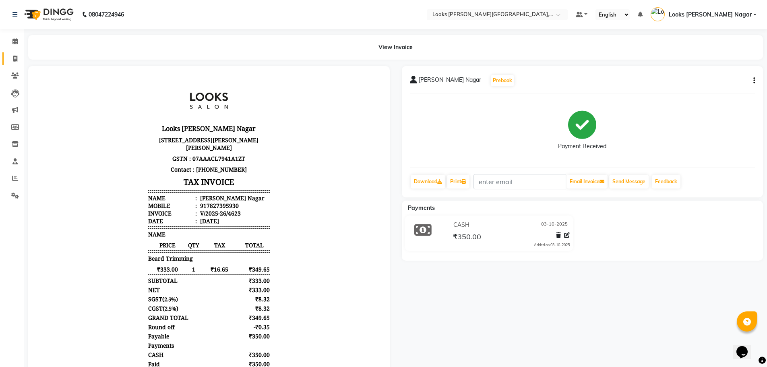
click at [21, 59] on span at bounding box center [15, 58] width 14 height 9
select select "service"
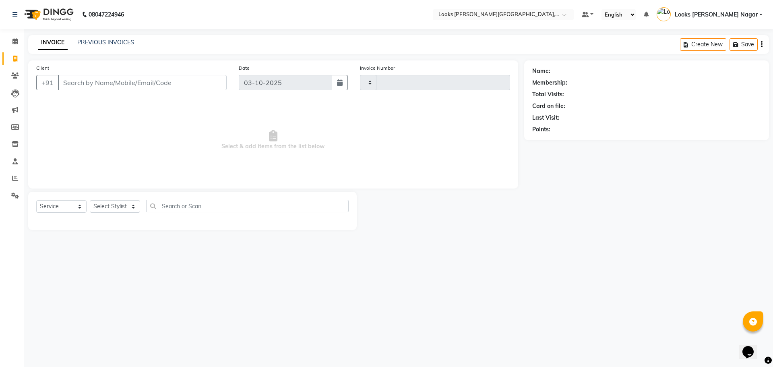
type input "4624"
select select "4327"
click at [97, 82] on input "Client" at bounding box center [142, 82] width 169 height 15
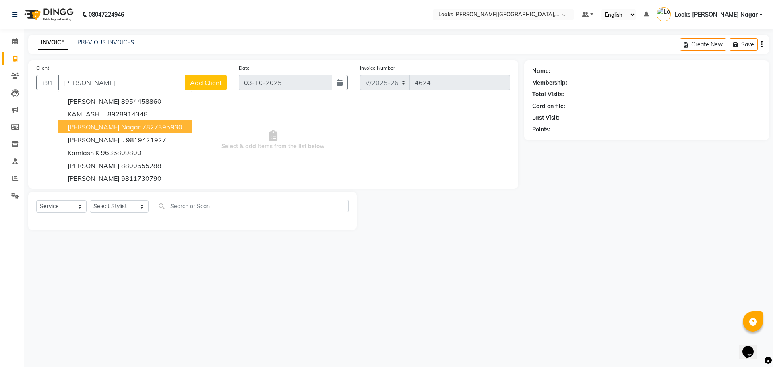
click at [99, 129] on span "[PERSON_NAME] Nagar" at bounding box center [104, 127] width 73 height 8
type input "7827395930"
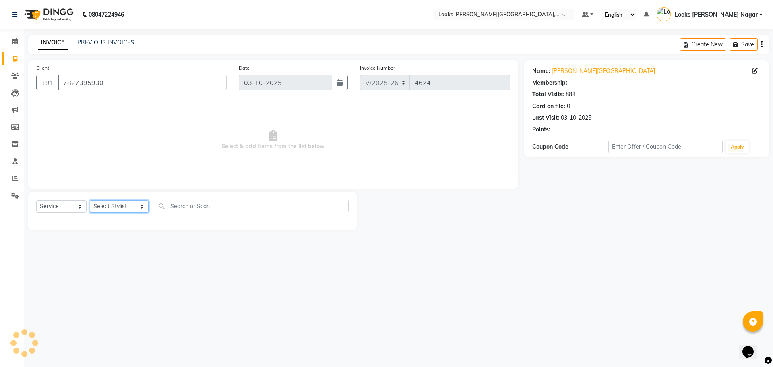
select select "1: Object"
click at [107, 210] on select "Select Stylist Alam Aman [PERSON_NAME] Armaan Ashish Atul Deepika [PERSON_NAME]…" at bounding box center [119, 206] width 59 height 12
select select "69141"
click at [90, 200] on select "Select Stylist Alam Aman [PERSON_NAME] Armaan Ashish Atul Deepika [PERSON_NAME]…" at bounding box center [119, 206] width 59 height 12
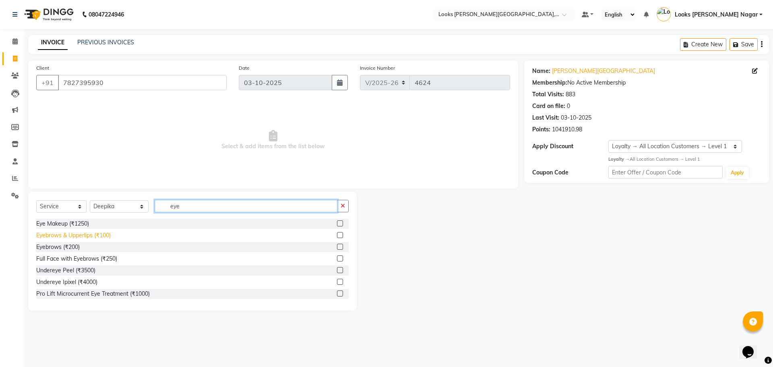
type input "eye"
click at [95, 236] on div "Eyebrows & Upperlips (₹100)" at bounding box center [73, 235] width 74 height 8
checkbox input "false"
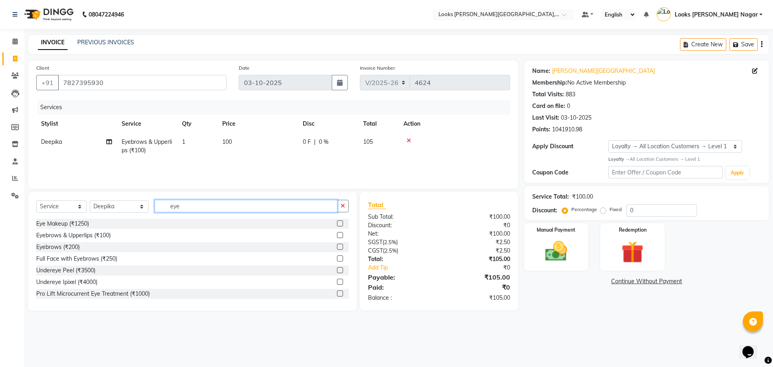
click at [202, 205] on input "eye" at bounding box center [246, 206] width 183 height 12
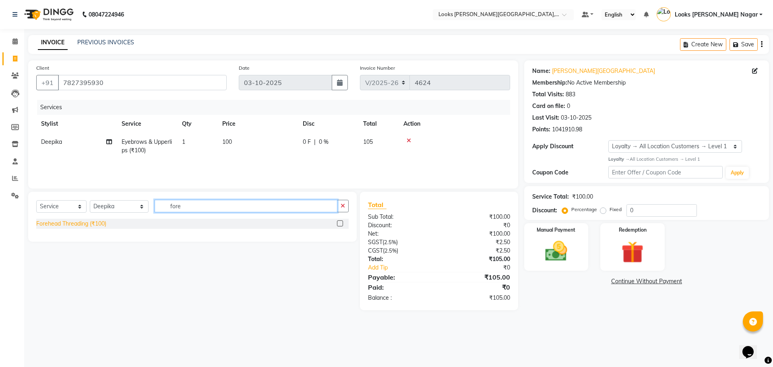
type input "fore"
drag, startPoint x: 69, startPoint y: 226, endPoint x: 102, endPoint y: 219, distance: 33.8
click at [69, 225] on div "Forehead Threading (₹100)" at bounding box center [71, 223] width 70 height 8
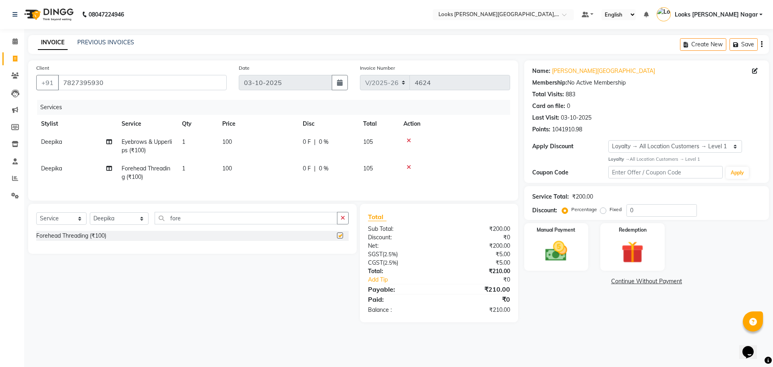
checkbox input "false"
drag, startPoint x: 130, startPoint y: 212, endPoint x: 115, endPoint y: 229, distance: 22.9
click at [128, 214] on div "Select Service Product Membership Package Voucher Prepaid Gift Card Select Styl…" at bounding box center [192, 229] width 328 height 50
click at [115, 225] on select "Select Stylist Alam Aman [PERSON_NAME] Armaan Ashish Atul Deepika [PERSON_NAME]…" at bounding box center [119, 218] width 59 height 12
select select "23530"
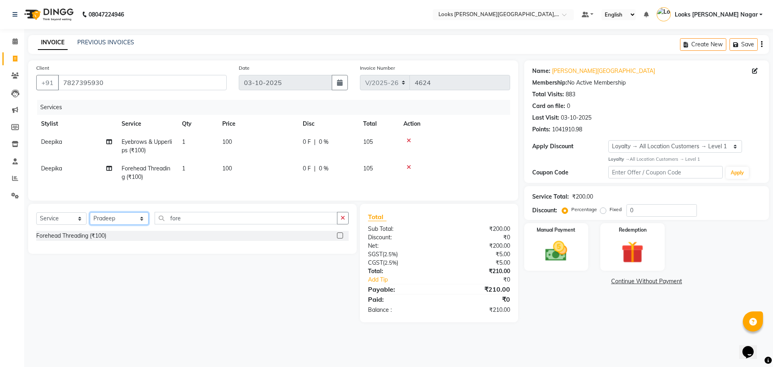
click at [90, 218] on select "Select Stylist Alam Aman [PERSON_NAME] Armaan Ashish Atul Deepika [PERSON_NAME]…" at bounding box center [119, 218] width 59 height 12
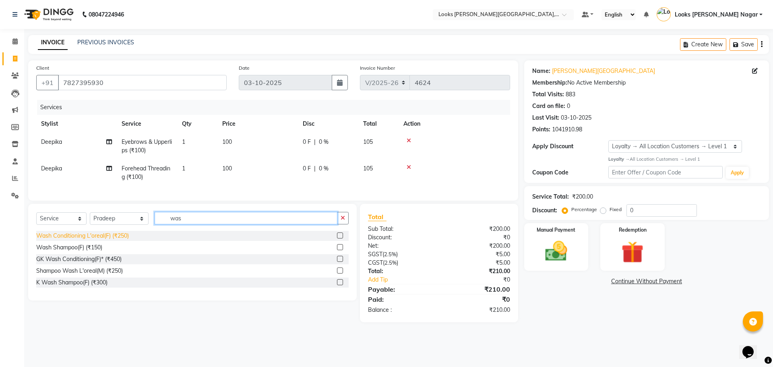
type input "was"
click at [109, 239] on div "Wash Conditioning L'oreal(F) (₹250)" at bounding box center [82, 235] width 93 height 8
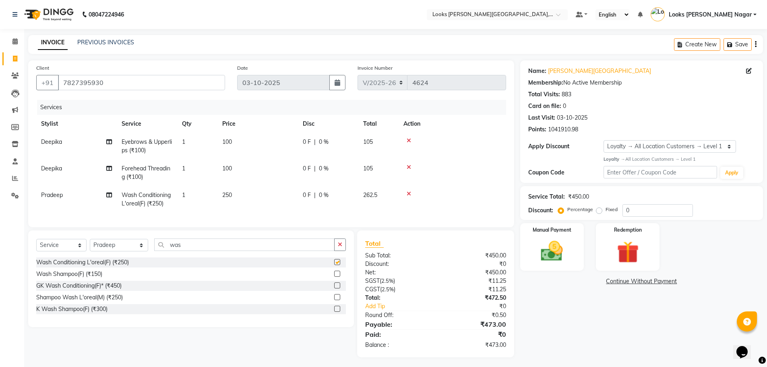
checkbox input "false"
click at [275, 137] on td "100" at bounding box center [257, 146] width 80 height 27
select select "69141"
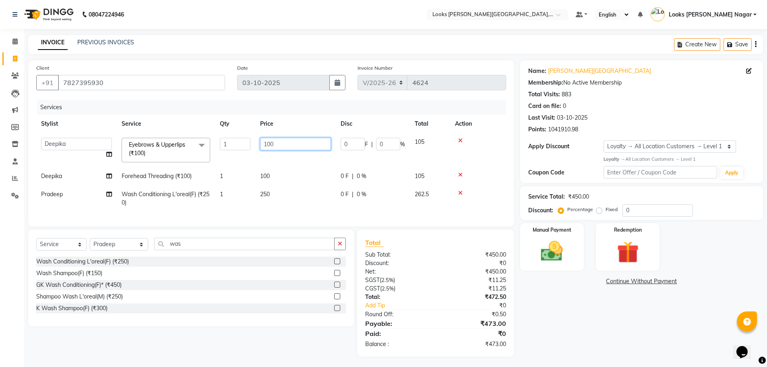
drag, startPoint x: 282, startPoint y: 144, endPoint x: 165, endPoint y: 174, distance: 121.0
click at [217, 163] on tr "Alam Aman [PERSON_NAME] Armaan Ashish Atul Deepika Deepu Dilshad Durga [PERSON_…" at bounding box center [271, 150] width 470 height 34
type input "152"
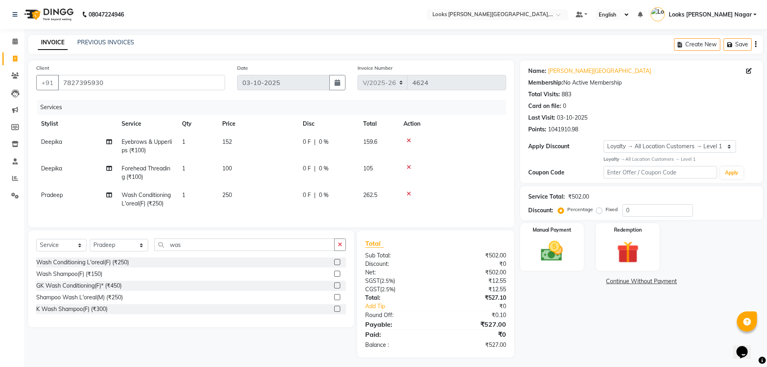
click at [278, 165] on tbody "Deepika Eyebrows & Upperlips (₹100) 1 152 0 F | 0 % 159.6 Deepika Forehead Thre…" at bounding box center [271, 173] width 470 height 80
click at [279, 167] on td "100" at bounding box center [257, 172] width 80 height 27
select select "69141"
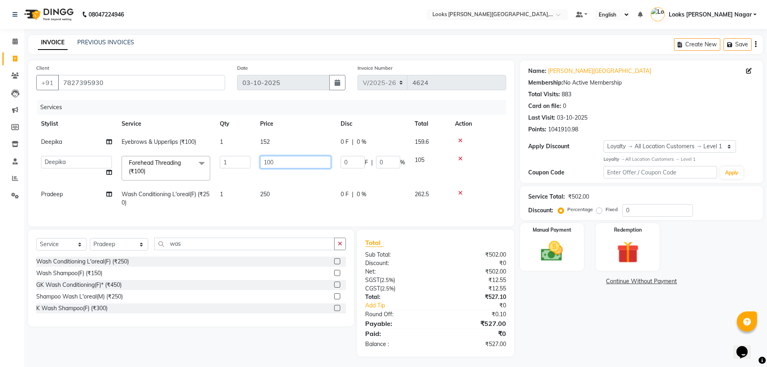
drag, startPoint x: 281, startPoint y: 163, endPoint x: 217, endPoint y: 167, distance: 64.1
click at [217, 167] on tr "Alam Aman [PERSON_NAME] Armaan Ashish Atul Deepika Deepu Dilshad Durga [PERSON_…" at bounding box center [271, 168] width 470 height 34
type input "76"
click at [284, 194] on td "250" at bounding box center [295, 198] width 80 height 27
select select "23530"
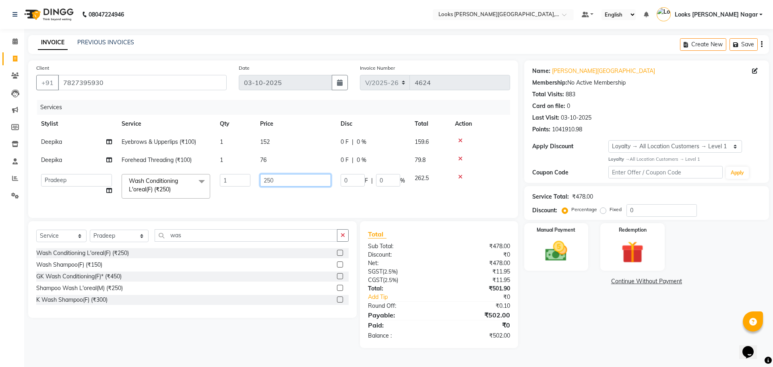
drag, startPoint x: 274, startPoint y: 177, endPoint x: 122, endPoint y: 205, distance: 154.2
click at [187, 192] on tr "Alam Aman [PERSON_NAME] Armaan Ashish Atul Deepika Deepu Dilshad Durga [PERSON_…" at bounding box center [273, 186] width 474 height 34
type input "380"
click at [520, 294] on div "Client [PHONE_NUMBER] Date [DATE] Invoice Number V/2025 V/[PHONE_NUMBER] Servic…" at bounding box center [395, 203] width 747 height 287
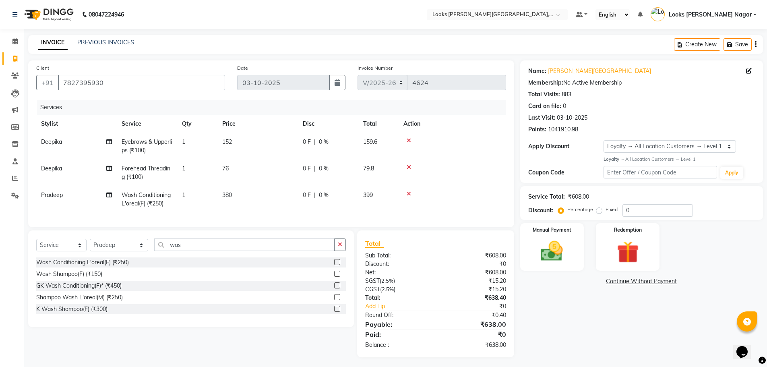
click at [270, 195] on td "380" at bounding box center [257, 199] width 80 height 27
select select "23530"
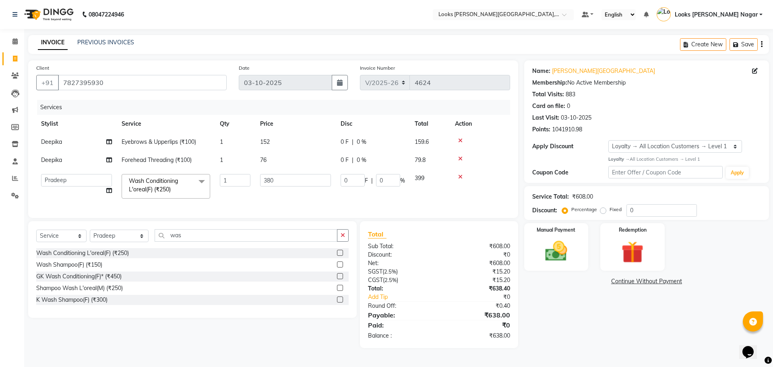
click at [277, 188] on td "380" at bounding box center [295, 186] width 80 height 34
click at [300, 175] on input "380" at bounding box center [295, 180] width 71 height 12
type input "382"
click at [541, 346] on div "Name: [PERSON_NAME] Nagar Membership: No Active Membership Total Visits: 883 Ca…" at bounding box center [649, 203] width 251 height 287
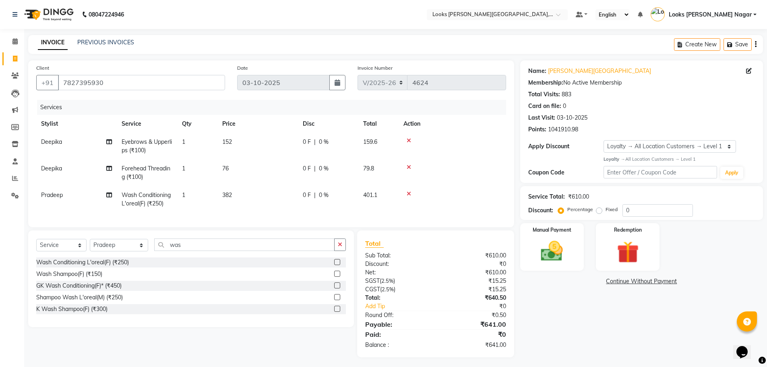
click at [273, 207] on td "382" at bounding box center [257, 199] width 80 height 27
select select "23530"
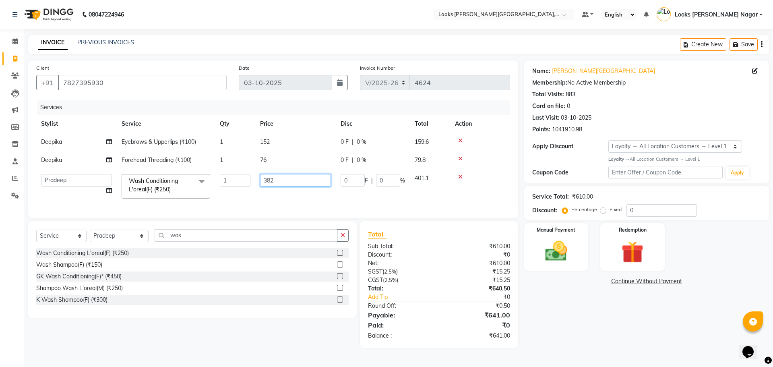
click at [288, 177] on input "382" at bounding box center [295, 180] width 71 height 12
type input "381"
click at [575, 348] on div "Name: [PERSON_NAME] Nagar Membership: No Active Membership Total Visits: 883 Ca…" at bounding box center [644, 203] width 249 height 287
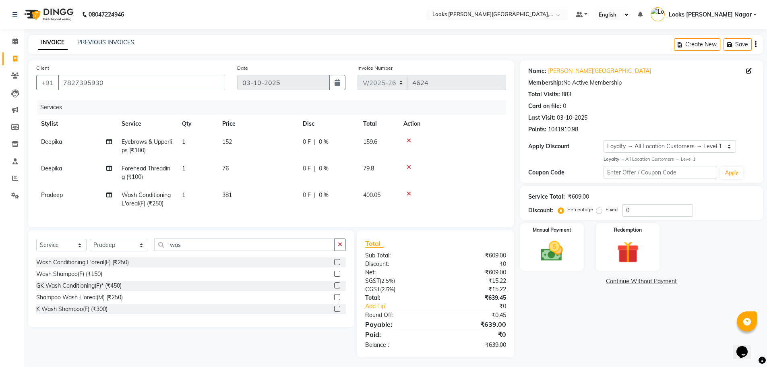
click at [278, 198] on td "381" at bounding box center [257, 199] width 80 height 27
select select "23530"
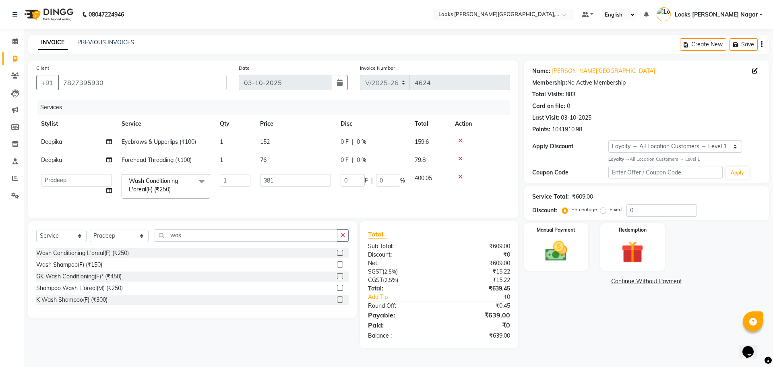
click at [282, 187] on td "381" at bounding box center [295, 186] width 80 height 34
click at [289, 181] on input "381" at bounding box center [295, 180] width 71 height 12
type input "381.5"
click at [565, 340] on div "Name: [PERSON_NAME] Nagar Membership: No Active Membership Total Visits: 883 Ca…" at bounding box center [649, 203] width 251 height 287
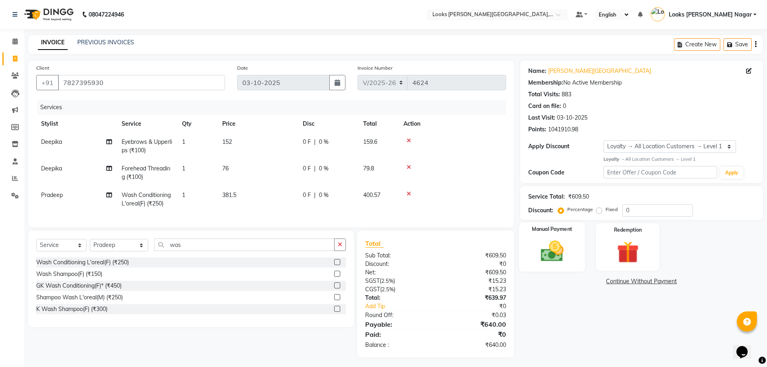
click at [545, 256] on img at bounding box center [551, 251] width 37 height 26
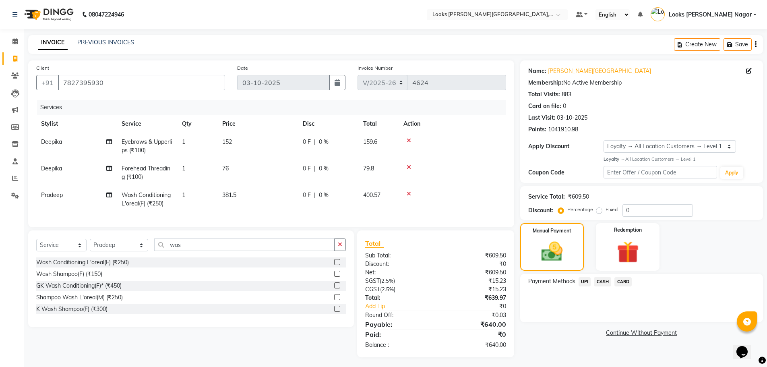
click at [587, 281] on span "UPI" at bounding box center [584, 281] width 12 height 9
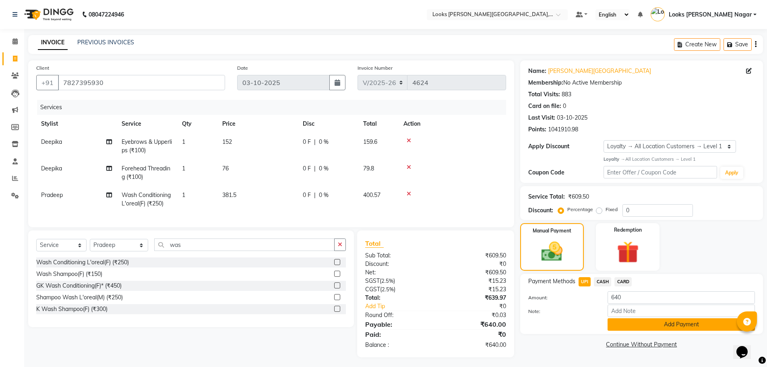
click at [651, 324] on button "Add Payment" at bounding box center [680, 324] width 147 height 12
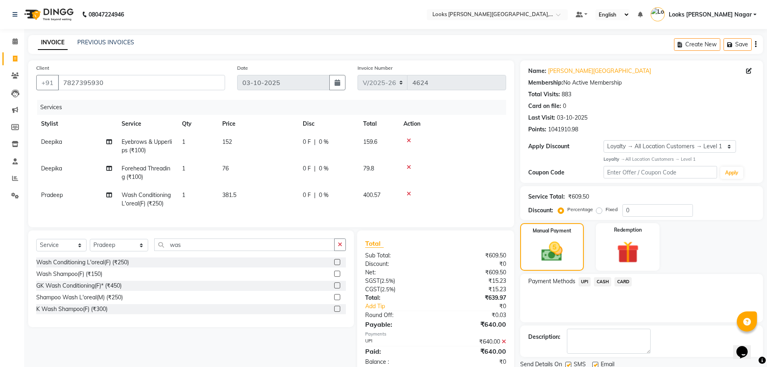
scroll to position [65, 0]
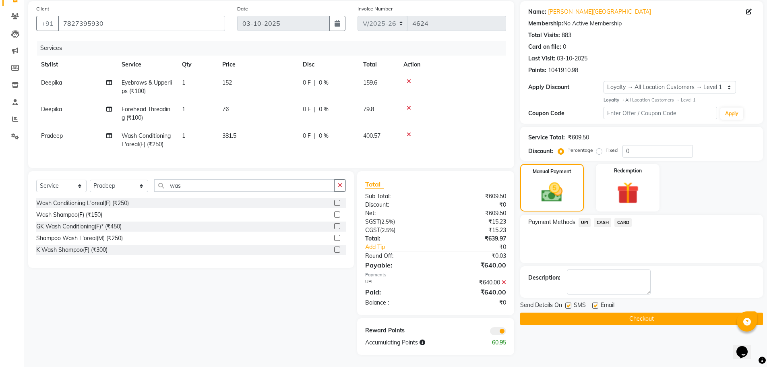
click at [569, 302] on label at bounding box center [568, 305] width 6 height 6
click at [569, 303] on input "checkbox" at bounding box center [567, 305] width 5 height 5
checkbox input "false"
click at [568, 312] on button "Checkout" at bounding box center [641, 318] width 243 height 12
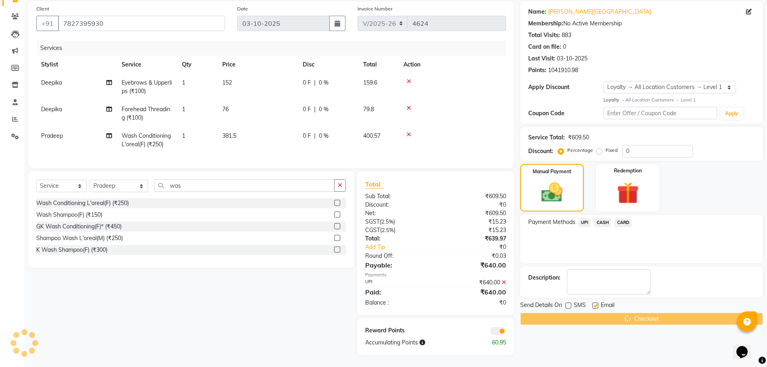
scroll to position [0, 0]
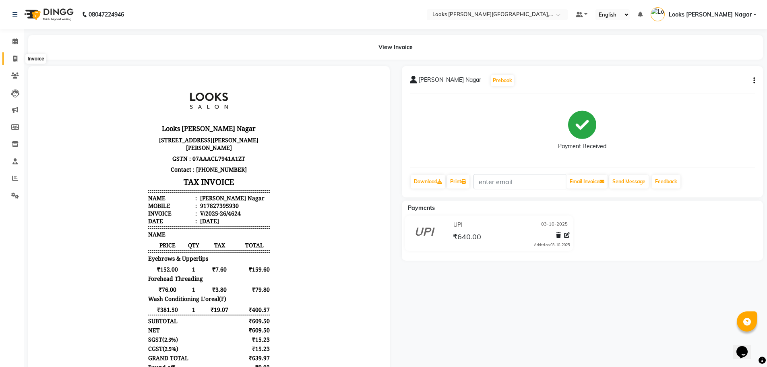
drag, startPoint x: 18, startPoint y: 55, endPoint x: 32, endPoint y: 64, distance: 16.9
click at [18, 55] on span at bounding box center [15, 58] width 14 height 9
select select "service"
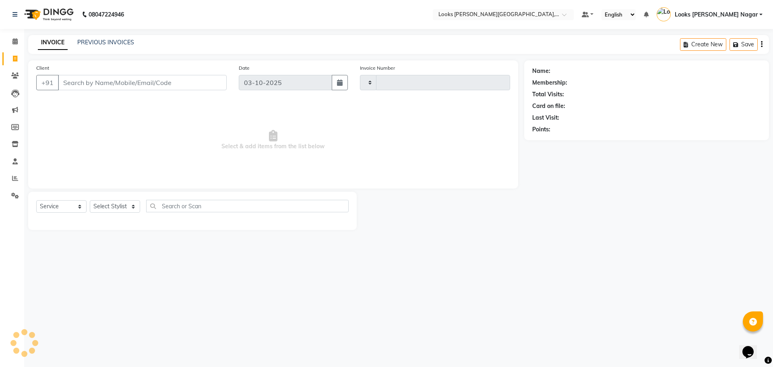
type input "4625"
select select "4327"
click at [148, 84] on input "Client" at bounding box center [142, 82] width 169 height 15
type input "9870511799"
click at [209, 81] on span "Add Client" at bounding box center [206, 82] width 32 height 8
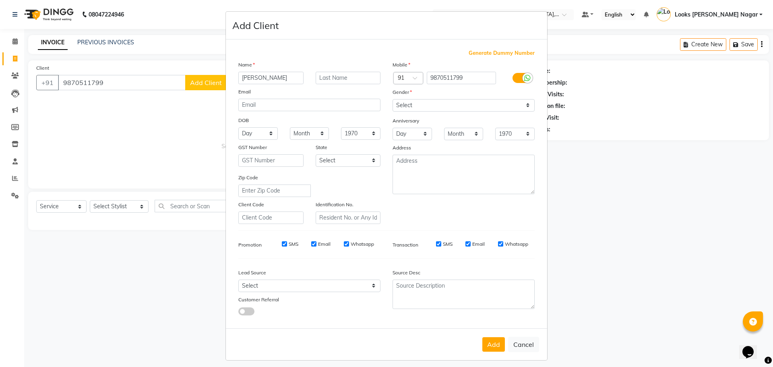
type input "[PERSON_NAME]"
drag, startPoint x: 458, startPoint y: 99, endPoint x: 455, endPoint y: 105, distance: 6.5
click at [458, 99] on select "Select [DEMOGRAPHIC_DATA] [DEMOGRAPHIC_DATA] Other Prefer Not To Say" at bounding box center [463, 105] width 142 height 12
select select "[DEMOGRAPHIC_DATA]"
click at [392, 99] on select "Select [DEMOGRAPHIC_DATA] [DEMOGRAPHIC_DATA] Other Prefer Not To Say" at bounding box center [463, 105] width 142 height 12
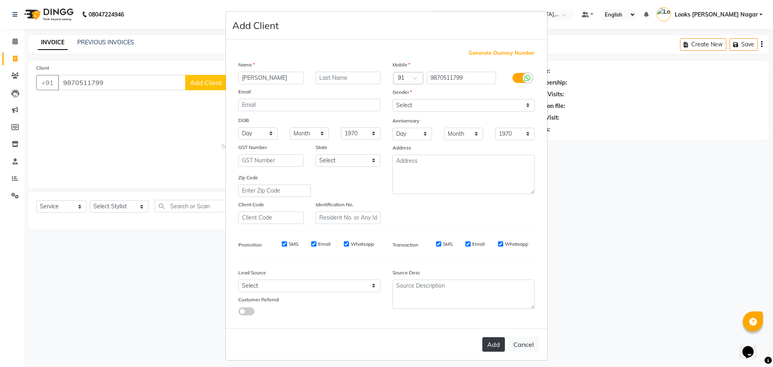
click at [495, 346] on button "Add" at bounding box center [493, 344] width 23 height 14
click at [124, 201] on ngb-modal-window "Add Client Generate Dummy Number Name [PERSON_NAME] Email DOB Day 01 02 03 04 0…" at bounding box center [386, 183] width 773 height 367
select select
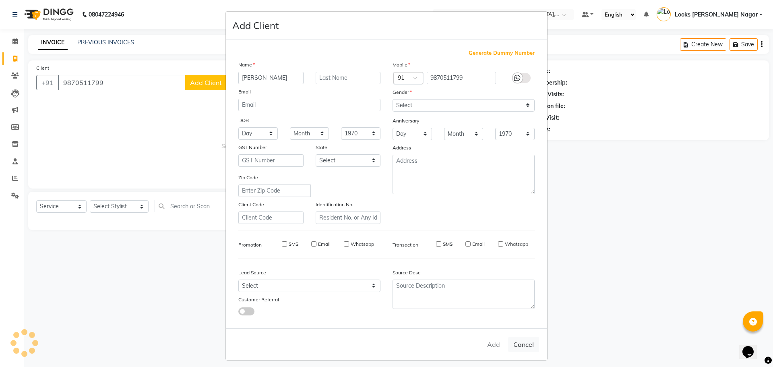
select select
checkbox input "false"
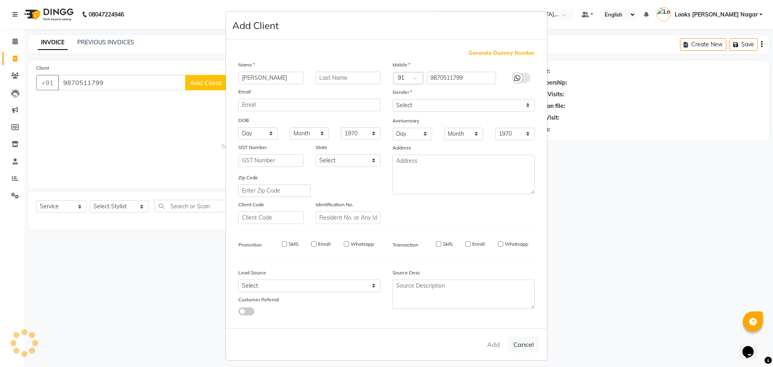
checkbox input "false"
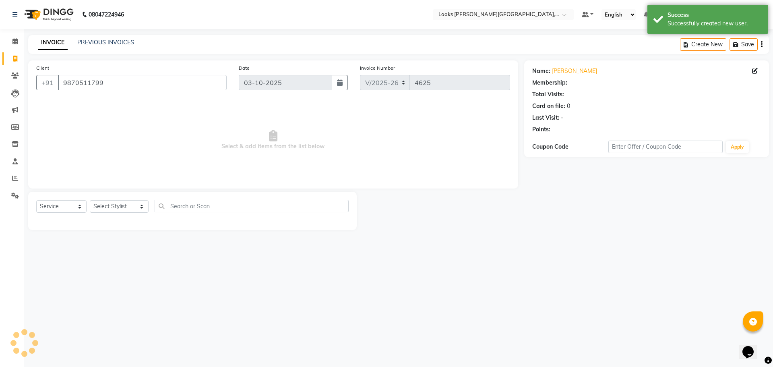
select select "1: Object"
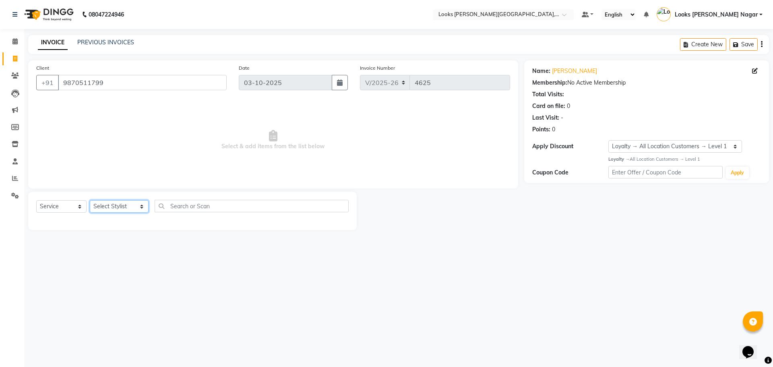
click at [96, 203] on select "Select Stylist Alam Aman [PERSON_NAME] Armaan Ashish Atul Deepika [PERSON_NAME]…" at bounding box center [119, 206] width 59 height 12
select select "33096"
click at [90, 200] on select "Select Stylist Alam Aman [PERSON_NAME] Armaan Ashish Atul Deepika [PERSON_NAME]…" at bounding box center [119, 206] width 59 height 12
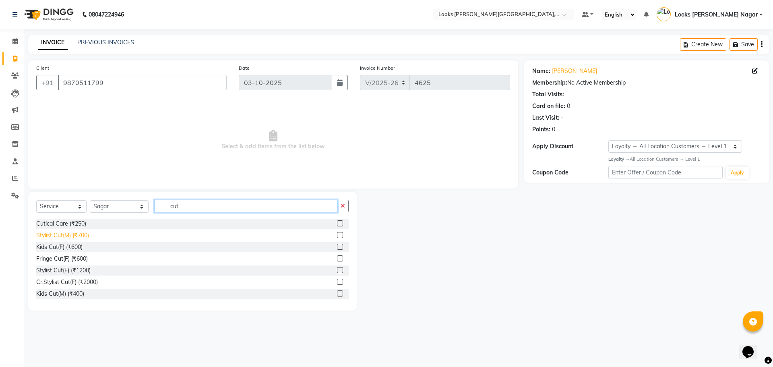
type input "cut"
click at [58, 235] on div "Stylist Cut(M) (₹700)" at bounding box center [62, 235] width 53 height 8
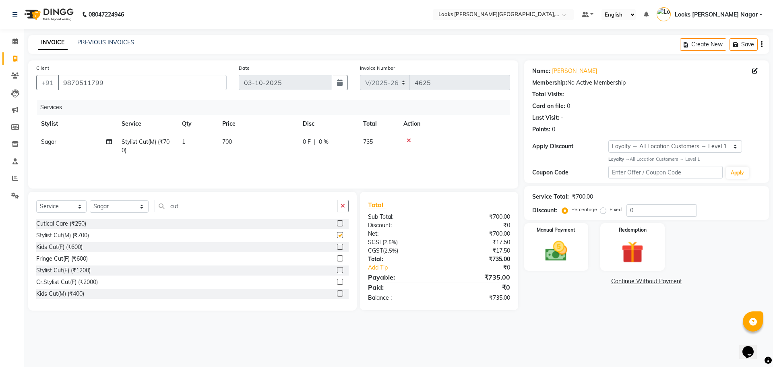
checkbox input "false"
click at [282, 138] on td "700" at bounding box center [257, 146] width 80 height 27
select select "33096"
drag, startPoint x: 282, startPoint y: 138, endPoint x: 202, endPoint y: 142, distance: 80.2
click at [227, 142] on tr "Alam Aman [PERSON_NAME] Armaan Ashish Atul Deepika Deepu Dilshad Durga [PERSON_…" at bounding box center [273, 148] width 474 height 31
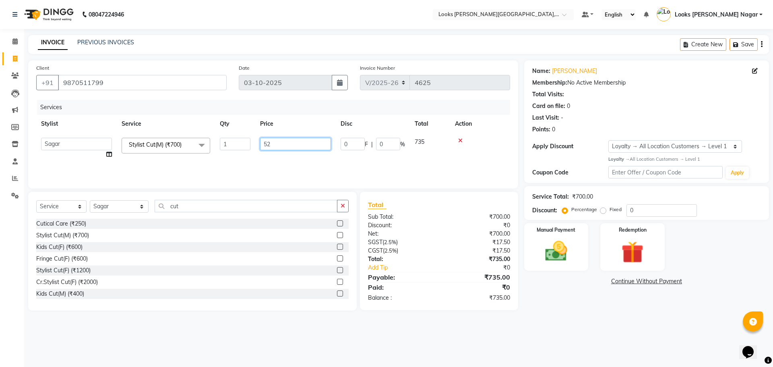
type input "524"
drag, startPoint x: 583, startPoint y: 311, endPoint x: 582, endPoint y: 298, distance: 13.4
click at [583, 311] on main "INVOICE PREVIOUS INVOICES Create New Save Client [PHONE_NUMBER] Date [DATE] Inv…" at bounding box center [398, 178] width 749 height 287
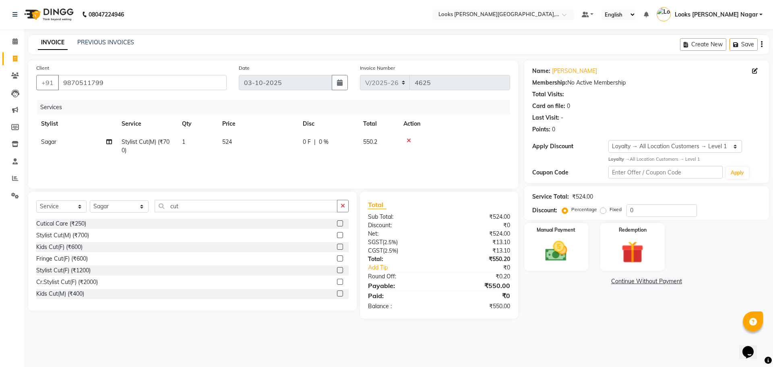
click at [580, 273] on div "Name: [PERSON_NAME] Membership: No Active Membership Total Visits: Card on file…" at bounding box center [649, 189] width 251 height 258
click at [569, 246] on img at bounding box center [555, 251] width 37 height 27
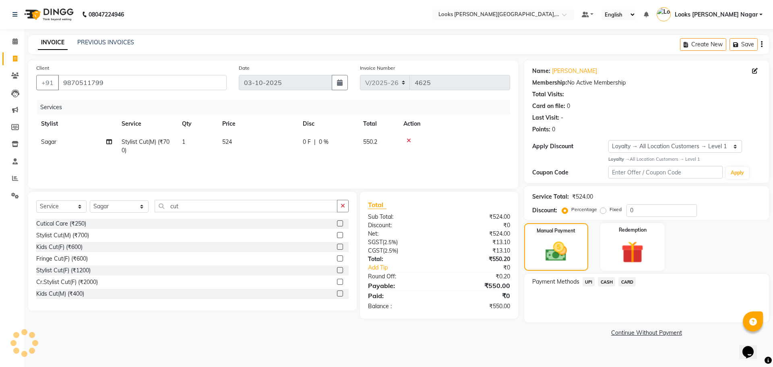
click at [592, 280] on span "UPI" at bounding box center [588, 281] width 12 height 9
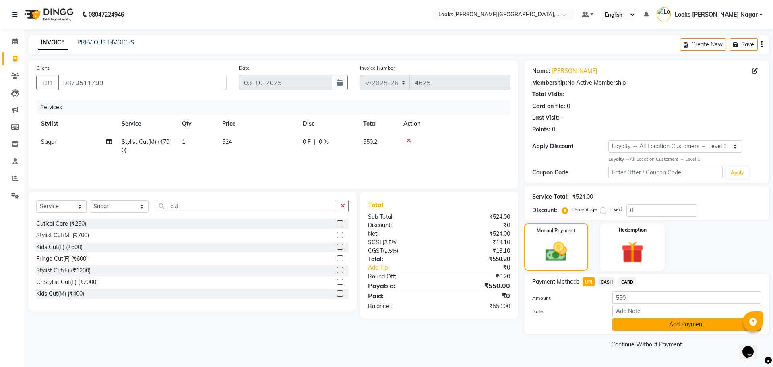
click at [629, 326] on button "Add Payment" at bounding box center [686, 324] width 148 height 12
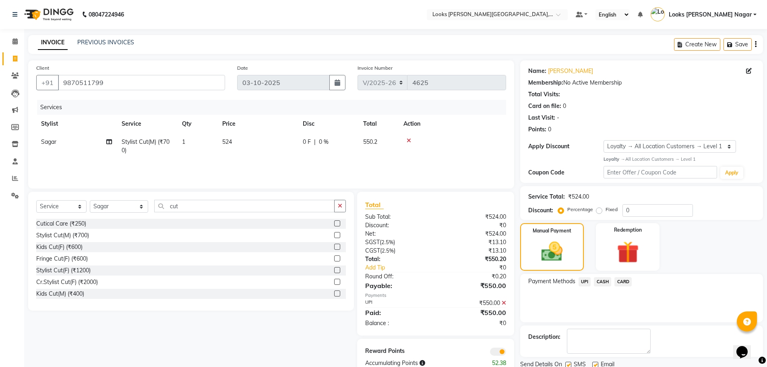
scroll to position [29, 0]
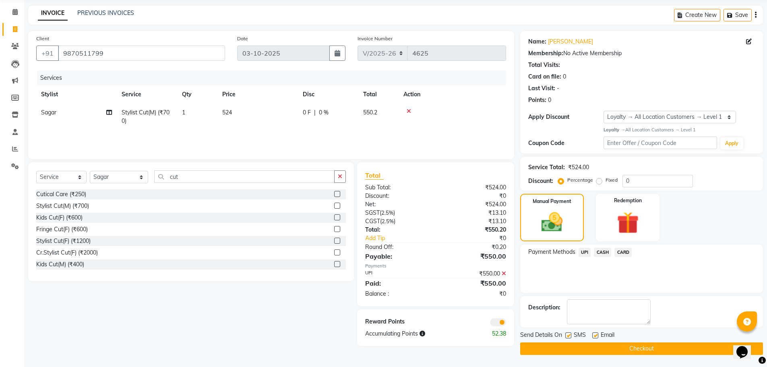
click at [566, 336] on label at bounding box center [568, 335] width 6 height 6
click at [566, 336] on input "checkbox" at bounding box center [567, 335] width 5 height 5
checkbox input "false"
click at [566, 351] on button "Checkout" at bounding box center [641, 348] width 243 height 12
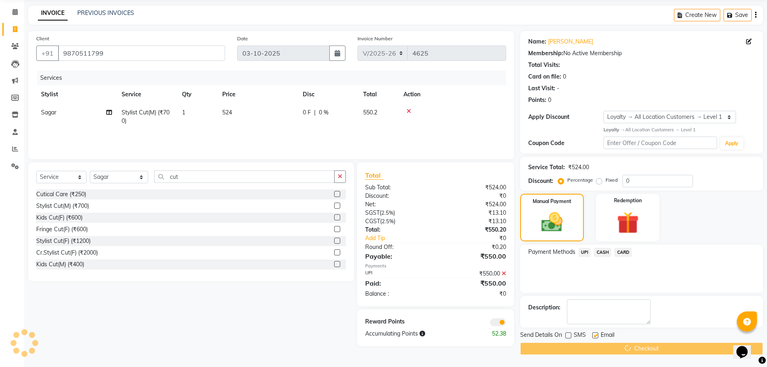
scroll to position [0, 0]
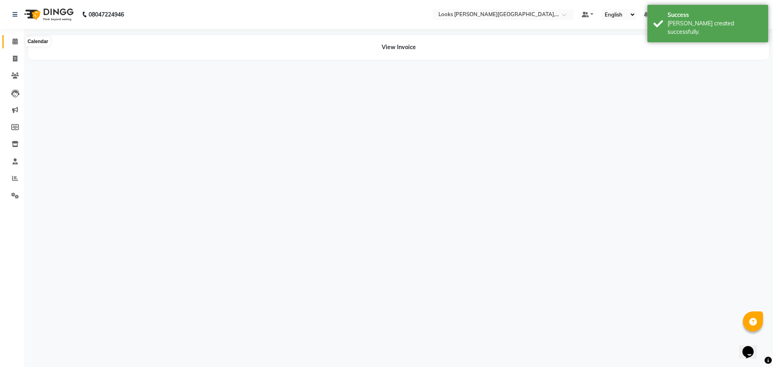
click at [15, 38] on icon at bounding box center [14, 41] width 5 height 6
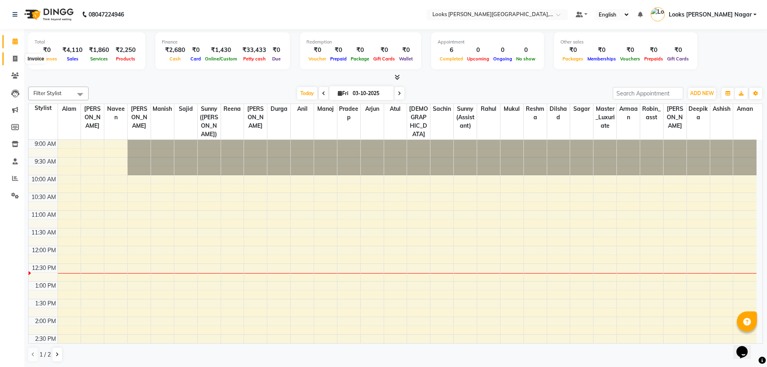
click at [14, 58] on icon at bounding box center [15, 59] width 4 height 6
select select "service"
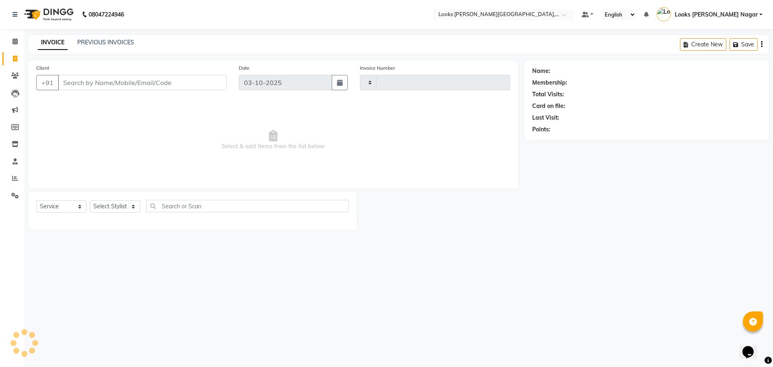
type input "4626"
select select "4327"
click at [92, 84] on input "Client" at bounding box center [142, 82] width 169 height 15
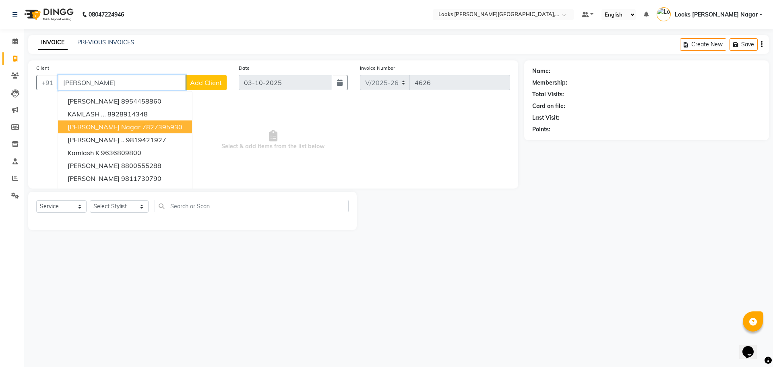
click at [90, 124] on span "[PERSON_NAME] Nagar" at bounding box center [104, 127] width 73 height 8
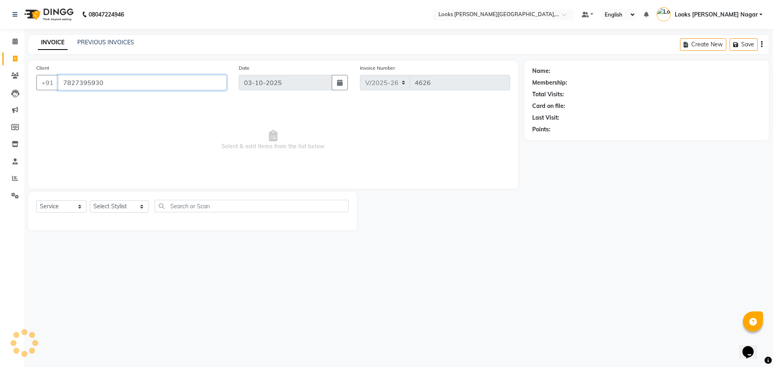
type input "7827395930"
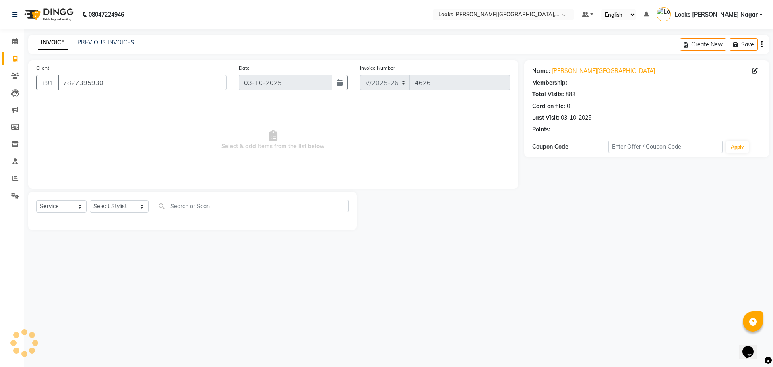
select select "1: Object"
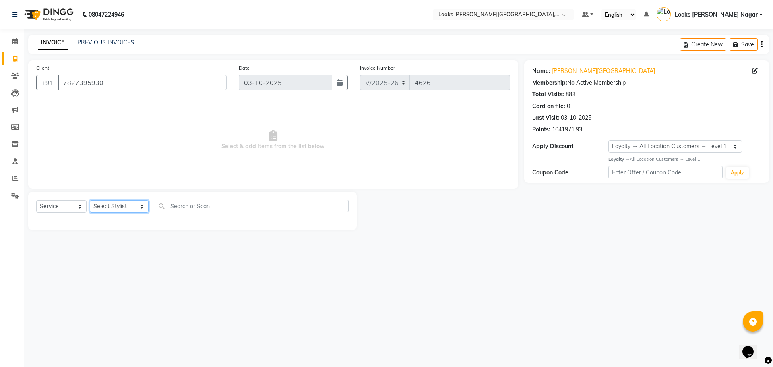
click at [117, 206] on select "Select Stylist Alam Aman [PERSON_NAME] Armaan Ashish Atul Deepika [PERSON_NAME]…" at bounding box center [119, 206] width 59 height 12
select select "23522"
click at [90, 200] on select "Select Stylist Alam Aman [PERSON_NAME] Armaan Ashish Atul Deepika [PERSON_NAME]…" at bounding box center [119, 206] width 59 height 12
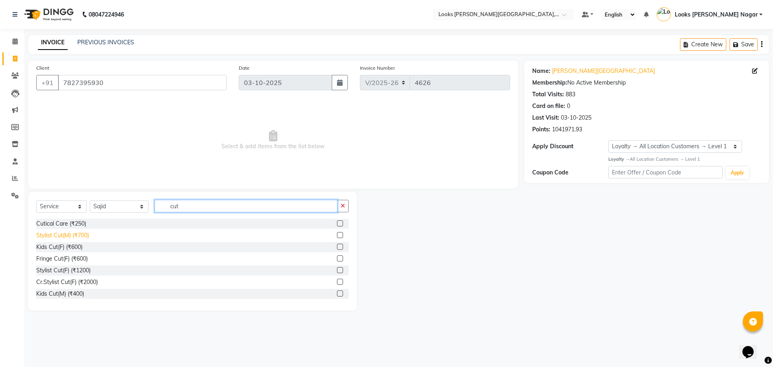
type input "cut"
drag, startPoint x: 47, startPoint y: 233, endPoint x: 176, endPoint y: 178, distance: 140.5
click at [47, 232] on div "Stylist Cut(M) (₹700)" at bounding box center [62, 235] width 53 height 8
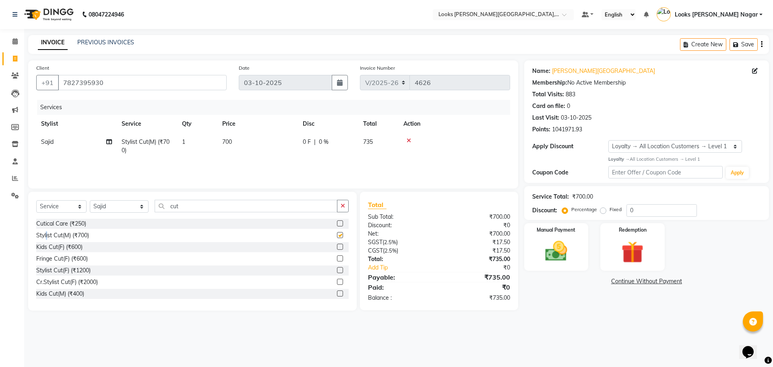
checkbox input "false"
click at [285, 143] on td "700" at bounding box center [257, 146] width 80 height 27
select select "23522"
click at [285, 143] on input "700" at bounding box center [295, 144] width 71 height 12
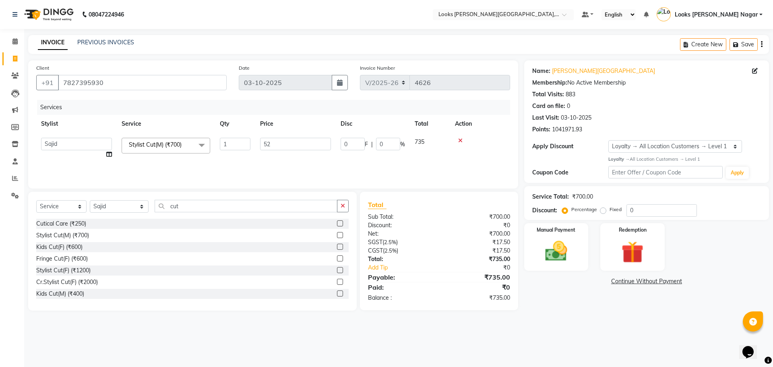
type input "524"
click at [608, 323] on div "08047224946 Select Location × Looks [PERSON_NAME][GEOGRAPHIC_DATA], [GEOGRAPHIC…" at bounding box center [386, 183] width 773 height 367
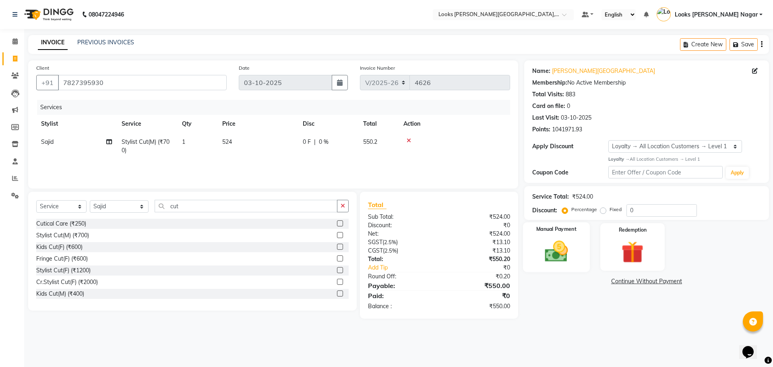
click at [566, 257] on img at bounding box center [555, 251] width 37 height 27
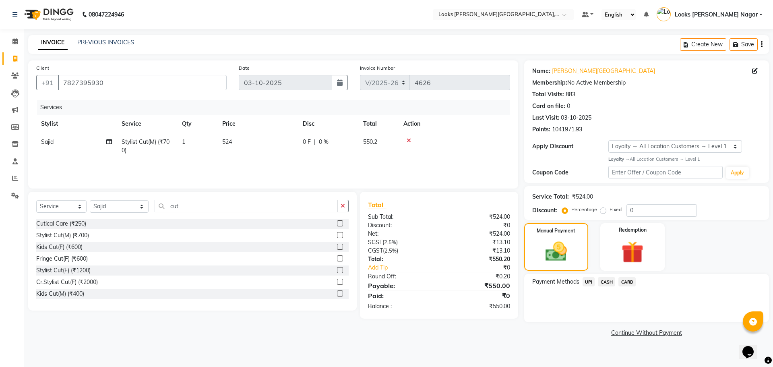
click at [586, 281] on span "UPI" at bounding box center [588, 281] width 12 height 9
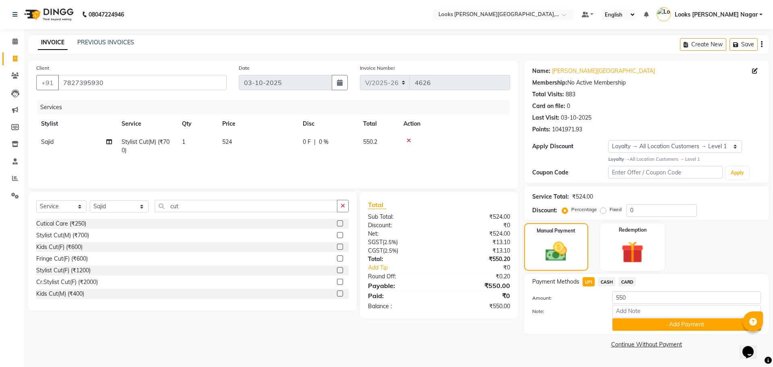
click at [633, 332] on div "Payment Methods UPI CASH CARD Amount: 550 Note: Add Payment" at bounding box center [646, 304] width 245 height 60
click at [629, 314] on input "Note:" at bounding box center [686, 311] width 148 height 12
click at [626, 328] on button "Add Payment" at bounding box center [686, 324] width 148 height 12
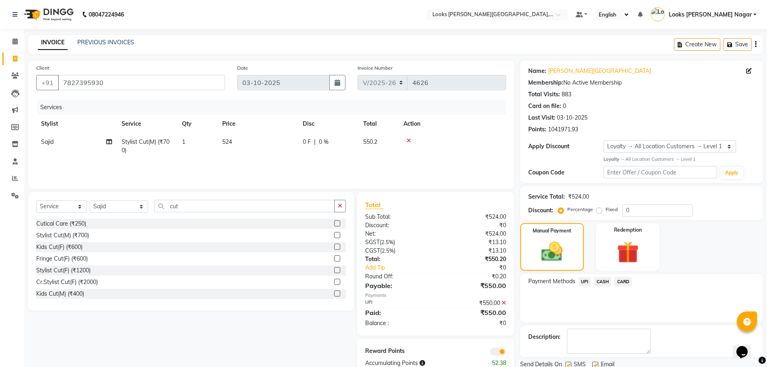
scroll to position [29, 0]
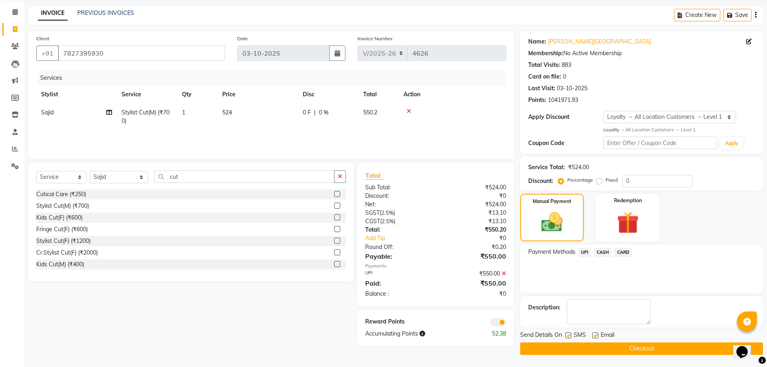
click at [504, 273] on icon at bounding box center [503, 273] width 4 height 6
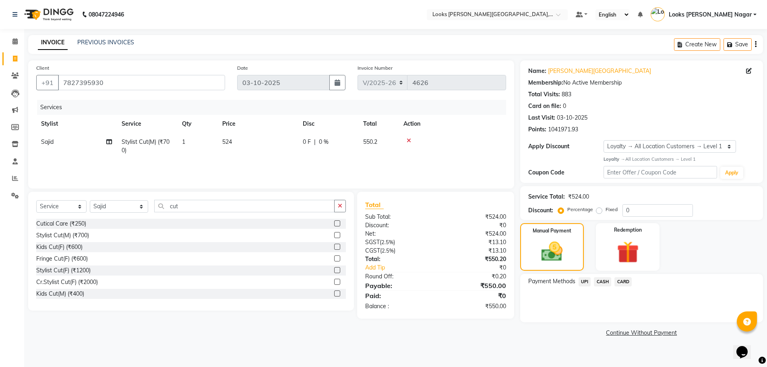
scroll to position [0, 0]
click at [625, 283] on span "CARD" at bounding box center [626, 281] width 17 height 9
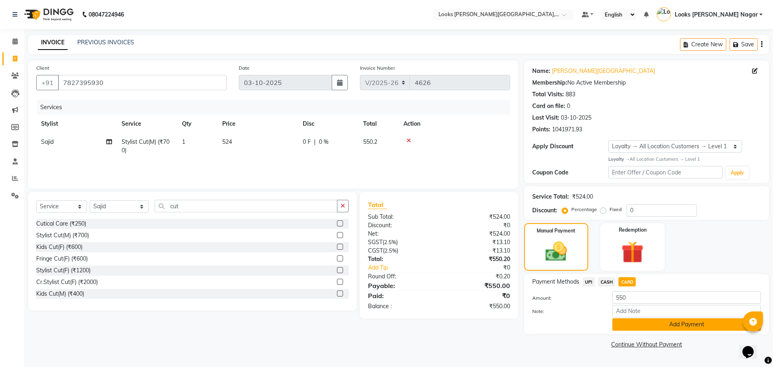
click at [621, 324] on button "Add Payment" at bounding box center [686, 324] width 148 height 12
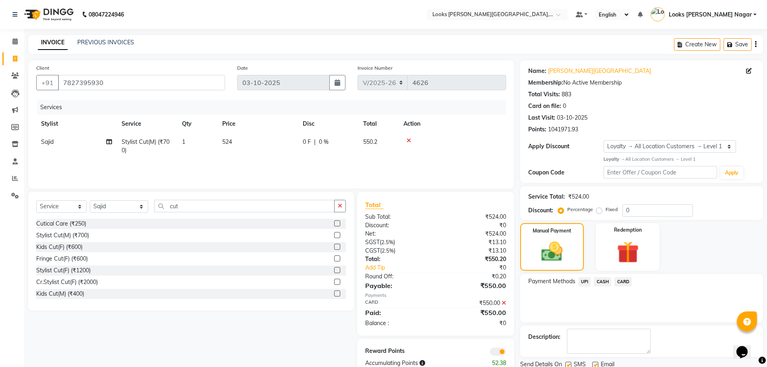
scroll to position [29, 0]
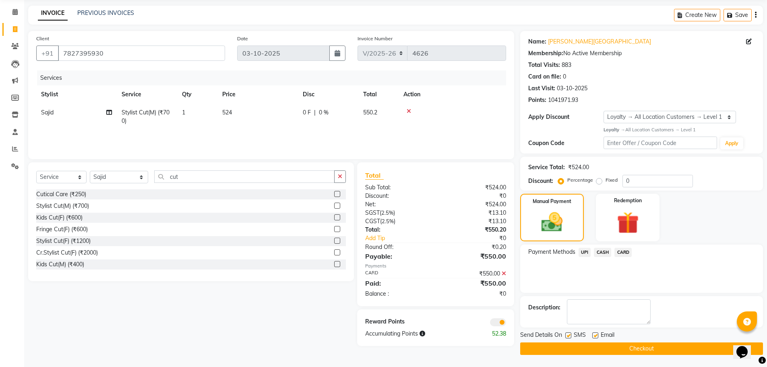
click at [569, 334] on label at bounding box center [568, 335] width 6 height 6
click at [569, 334] on input "checkbox" at bounding box center [567, 335] width 5 height 5
checkbox input "false"
click at [572, 351] on button "Checkout" at bounding box center [641, 348] width 243 height 12
